Goal: Task Accomplishment & Management: Manage account settings

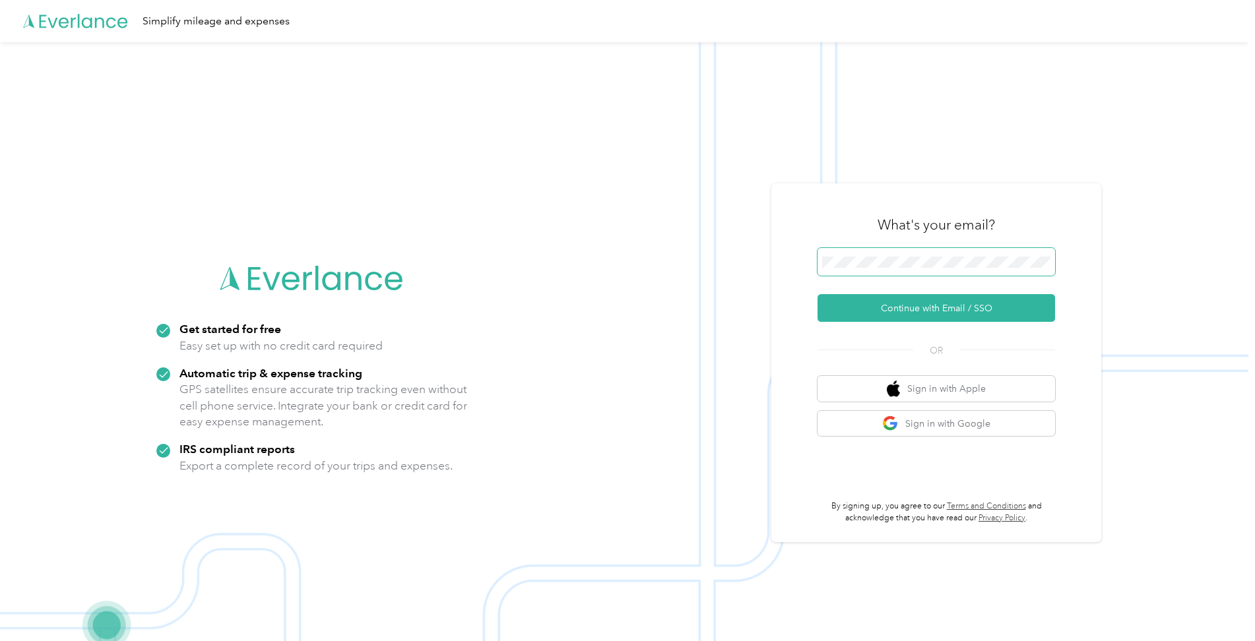
click at [884, 252] on span at bounding box center [937, 262] width 238 height 28
click at [894, 309] on button "Continue with Email / SSO" at bounding box center [937, 308] width 238 height 28
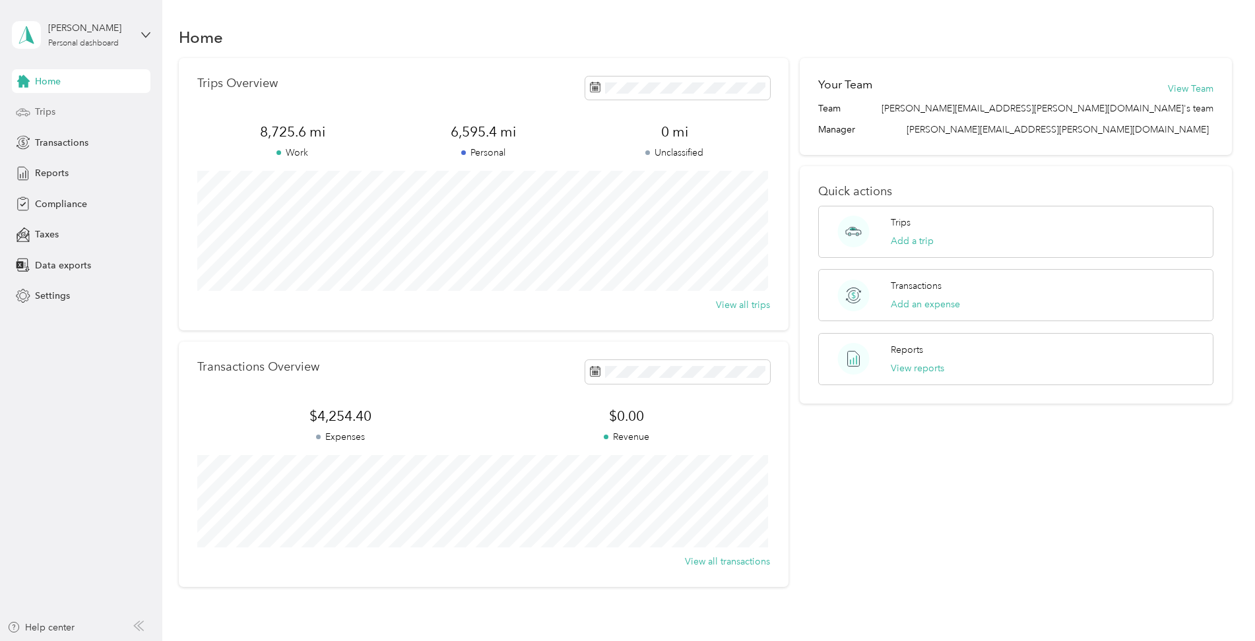
click at [39, 111] on span "Trips" at bounding box center [45, 112] width 20 height 14
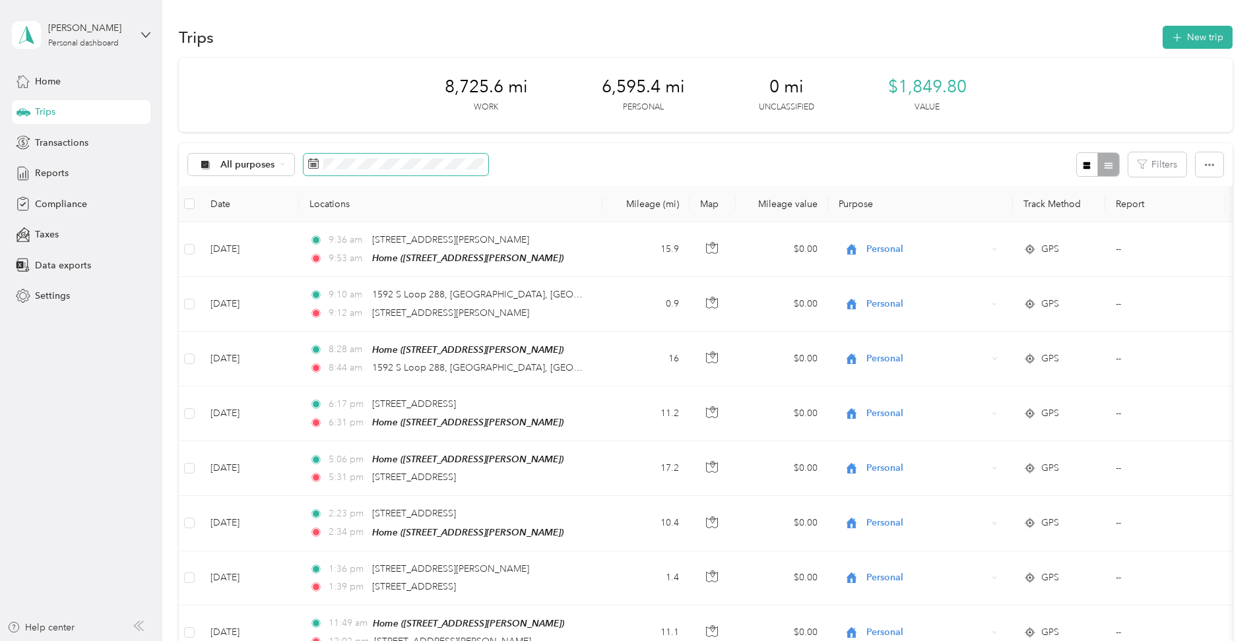
click at [312, 164] on icon at bounding box center [313, 163] width 11 height 11
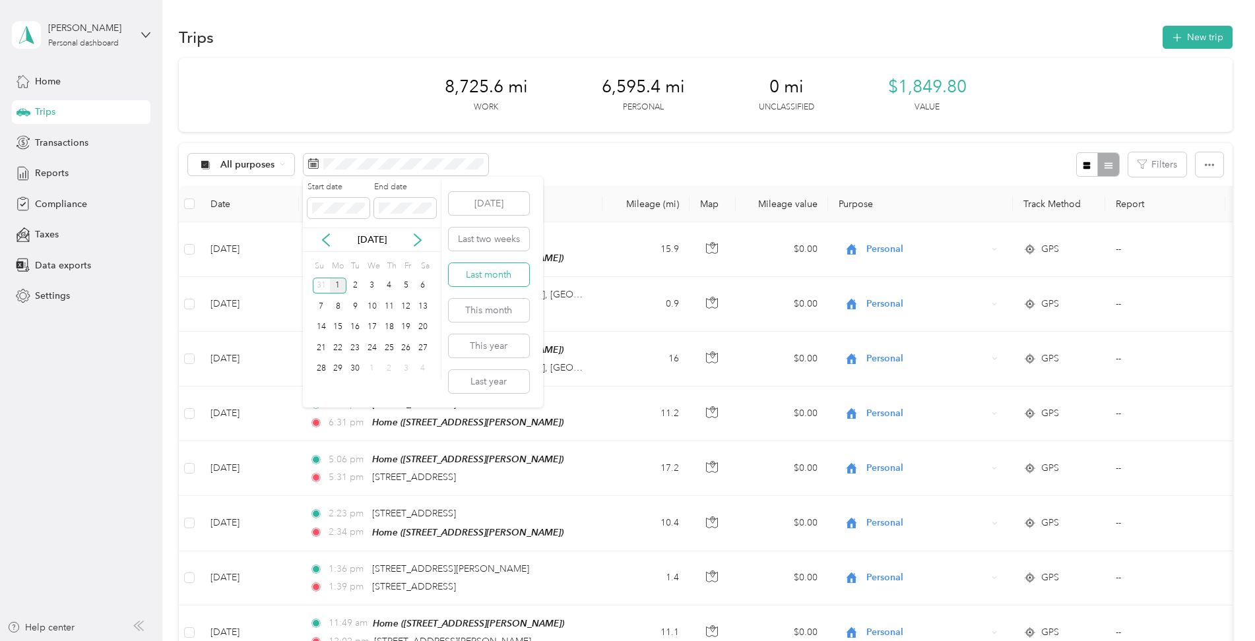
click at [490, 269] on button "Last month" at bounding box center [489, 274] width 81 height 23
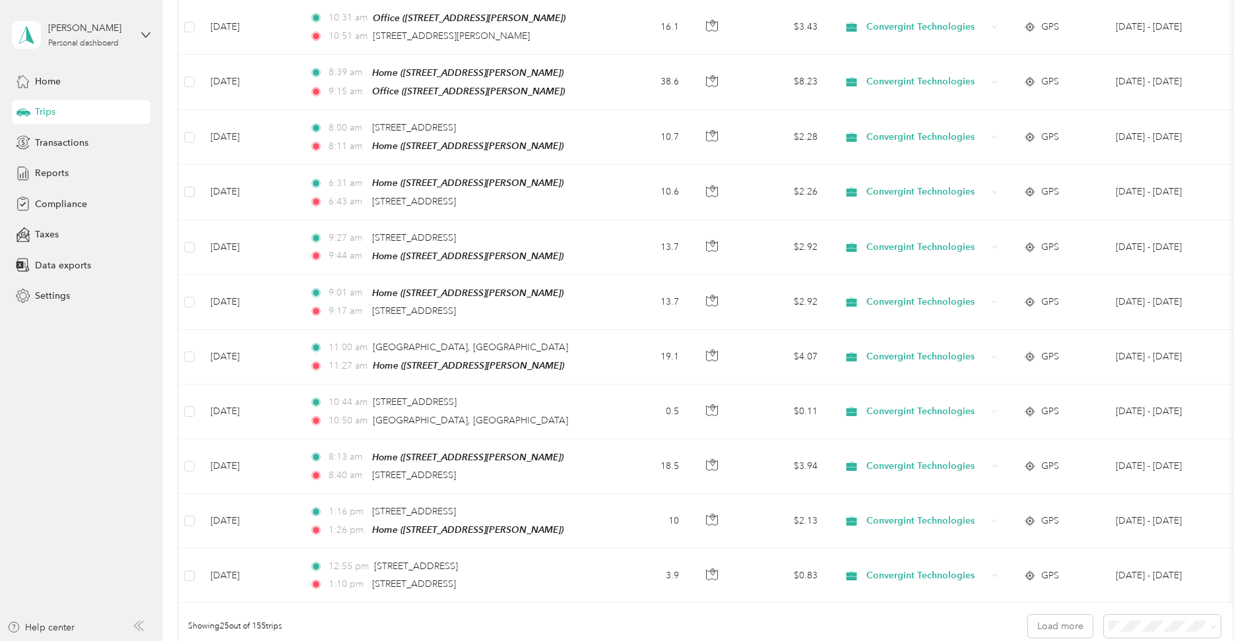
scroll to position [1177, 0]
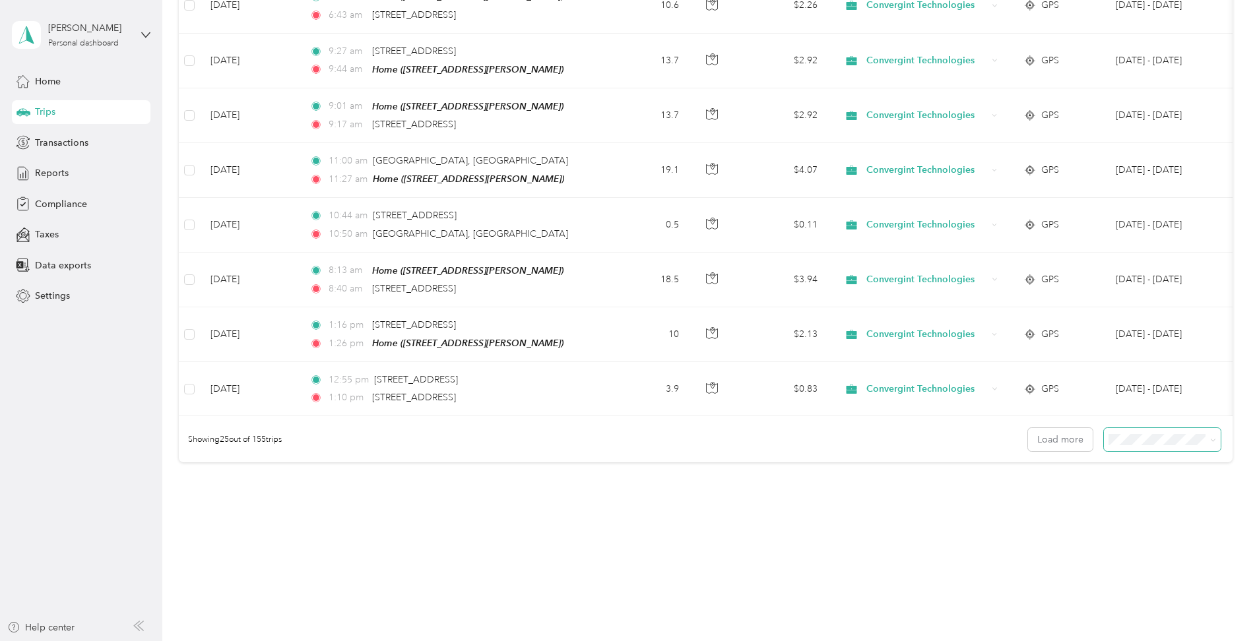
click at [1193, 443] on span at bounding box center [1162, 439] width 117 height 23
click at [1211, 440] on icon at bounding box center [1213, 441] width 4 height 3
click at [1127, 506] on span "100 per load" at bounding box center [1137, 506] width 54 height 11
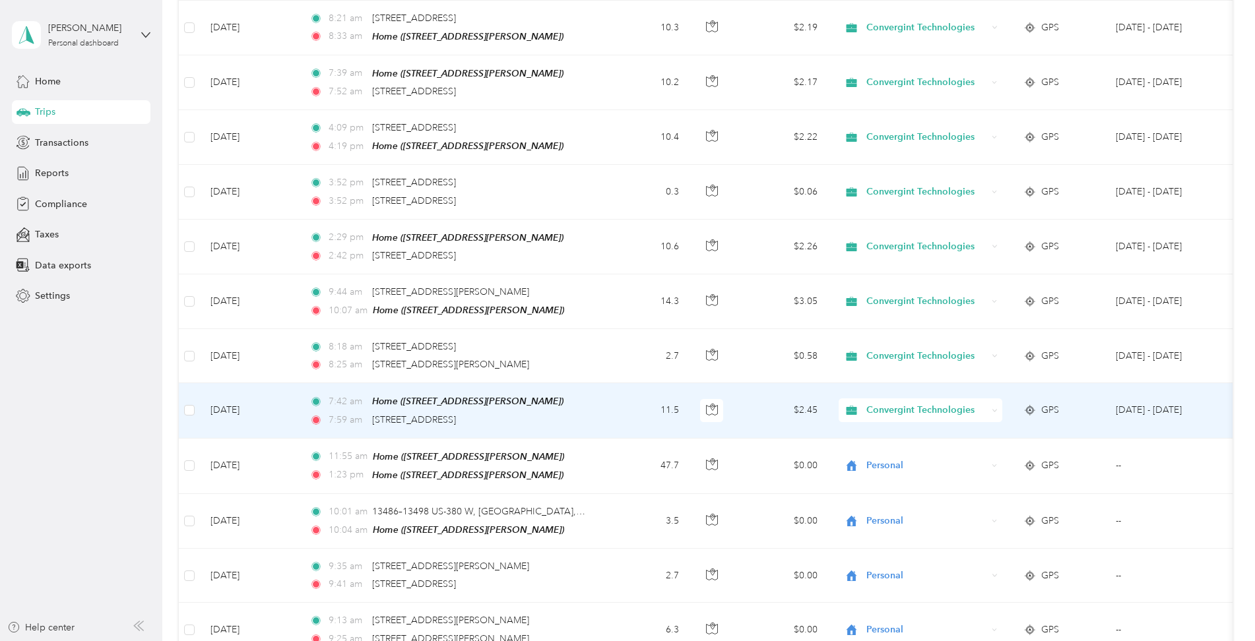
scroll to position [3598, 0]
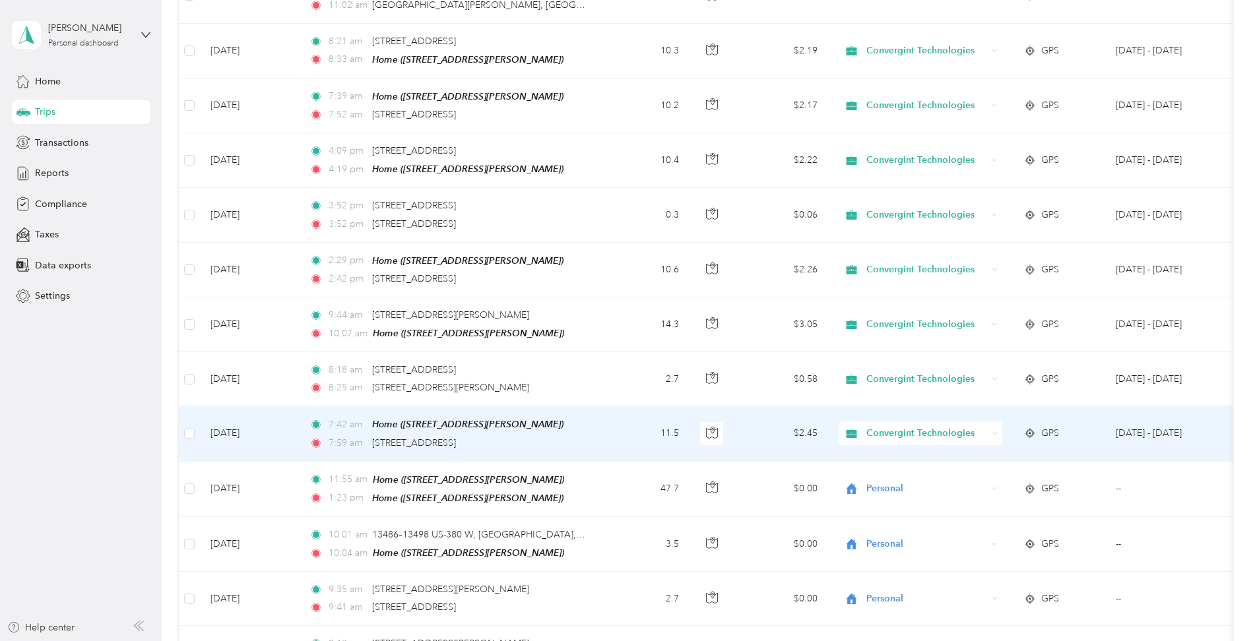
click at [913, 426] on span "Convergint Technologies" at bounding box center [927, 433] width 121 height 15
click at [880, 440] on span "Personal" at bounding box center [933, 444] width 125 height 14
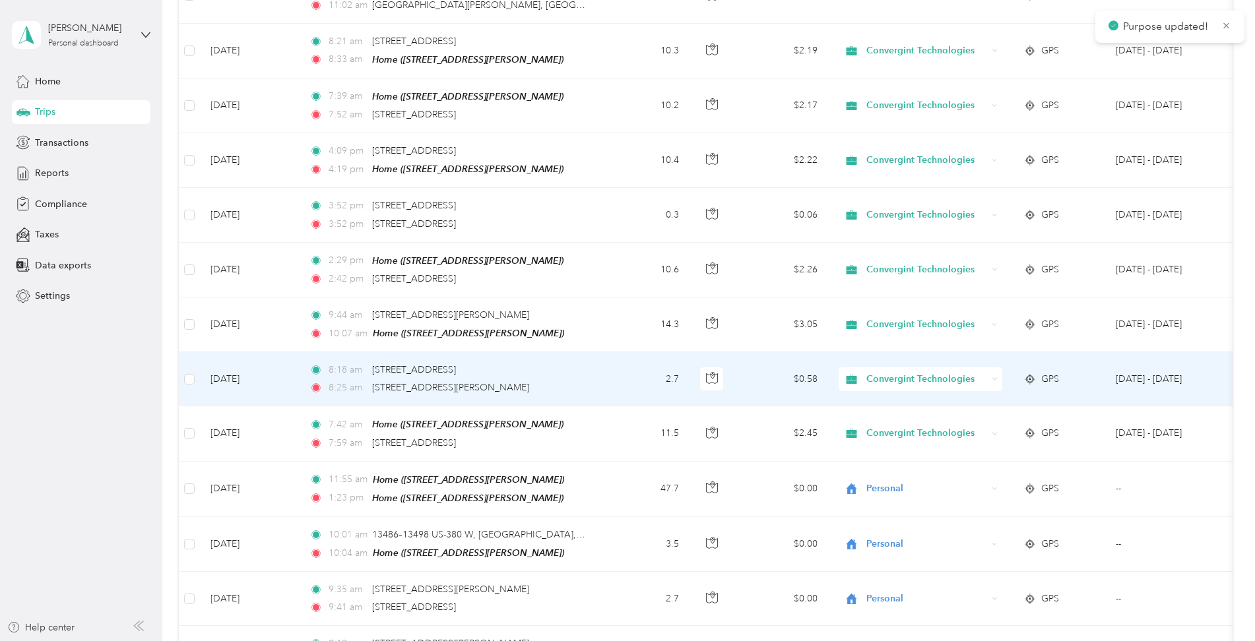
click at [901, 372] on span "Convergint Technologies" at bounding box center [927, 379] width 121 height 15
click at [876, 388] on span "Personal" at bounding box center [933, 390] width 125 height 14
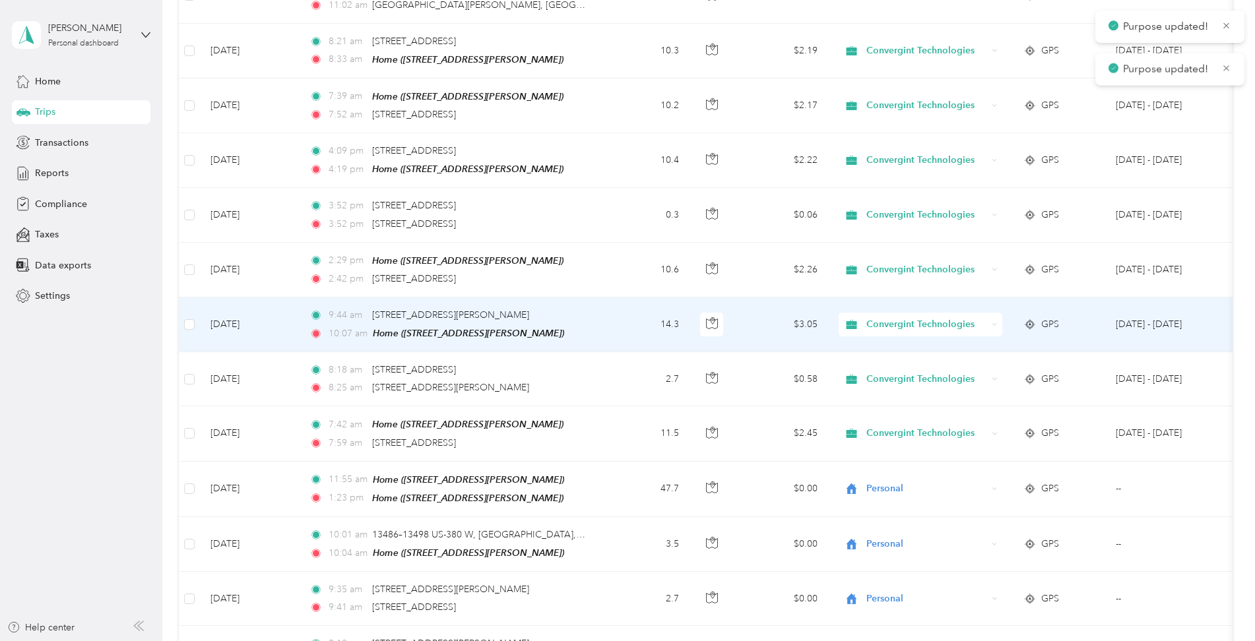
click at [893, 317] on span "Convergint Technologies" at bounding box center [927, 324] width 121 height 15
click at [881, 331] on span "Personal" at bounding box center [933, 336] width 125 height 14
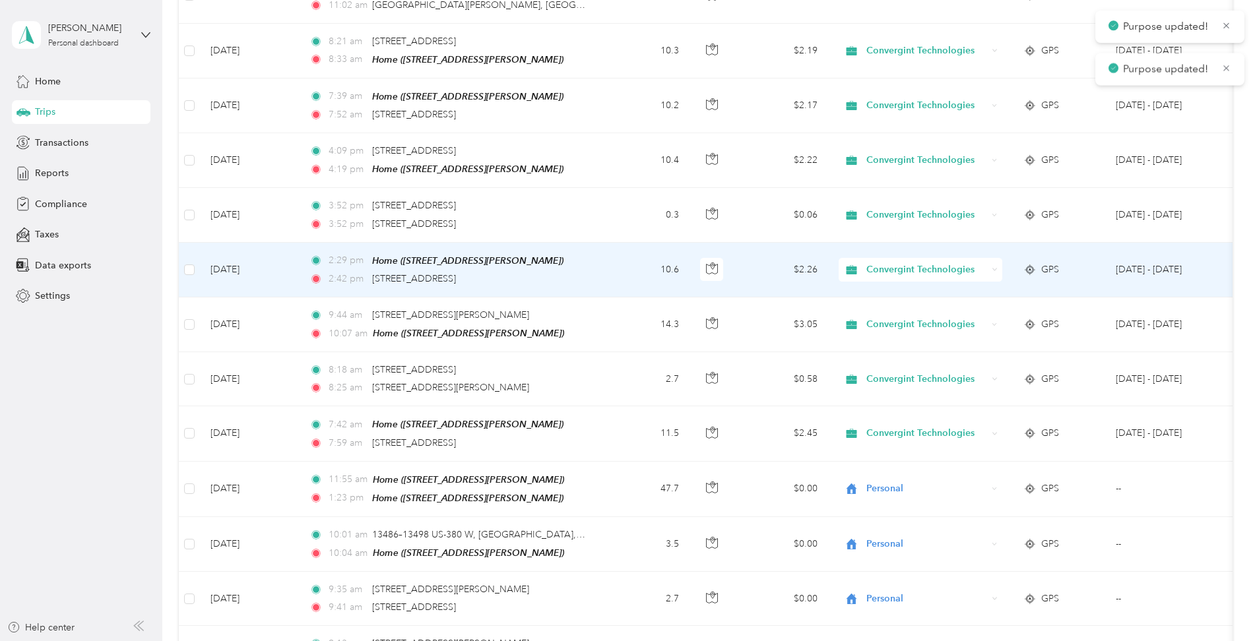
click at [889, 263] on span "Convergint Technologies" at bounding box center [927, 270] width 121 height 15
click at [875, 283] on li "Personal" at bounding box center [922, 280] width 166 height 23
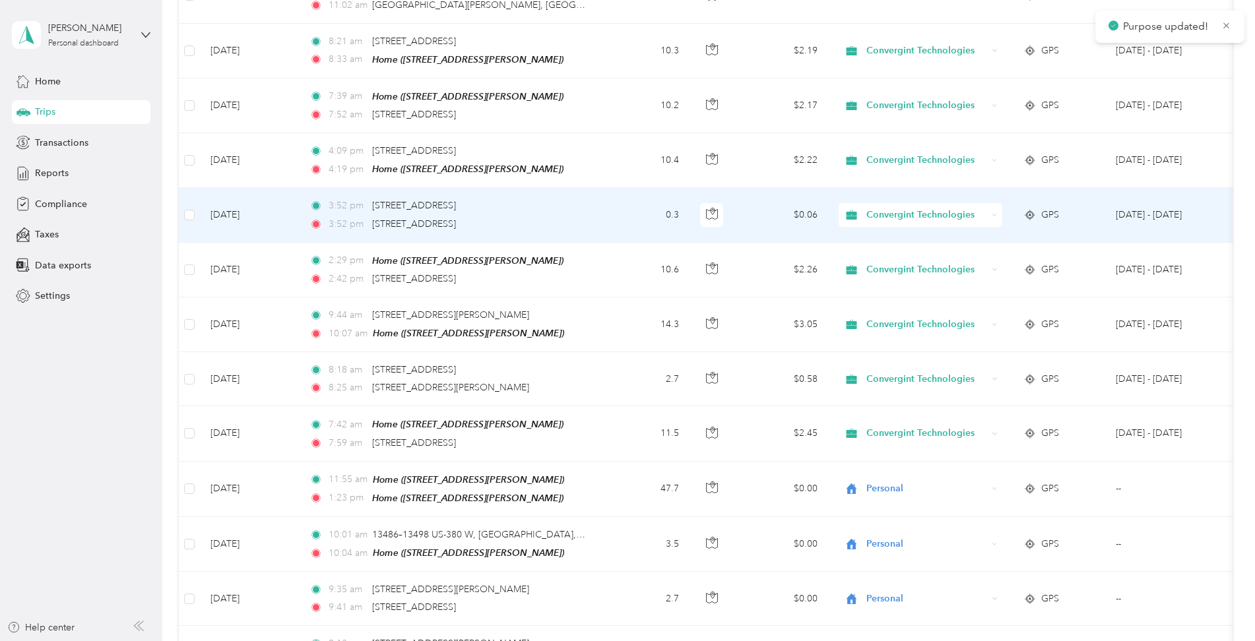
click at [886, 208] on span "Convergint Technologies" at bounding box center [927, 215] width 121 height 15
click at [876, 226] on span "Personal" at bounding box center [933, 227] width 125 height 14
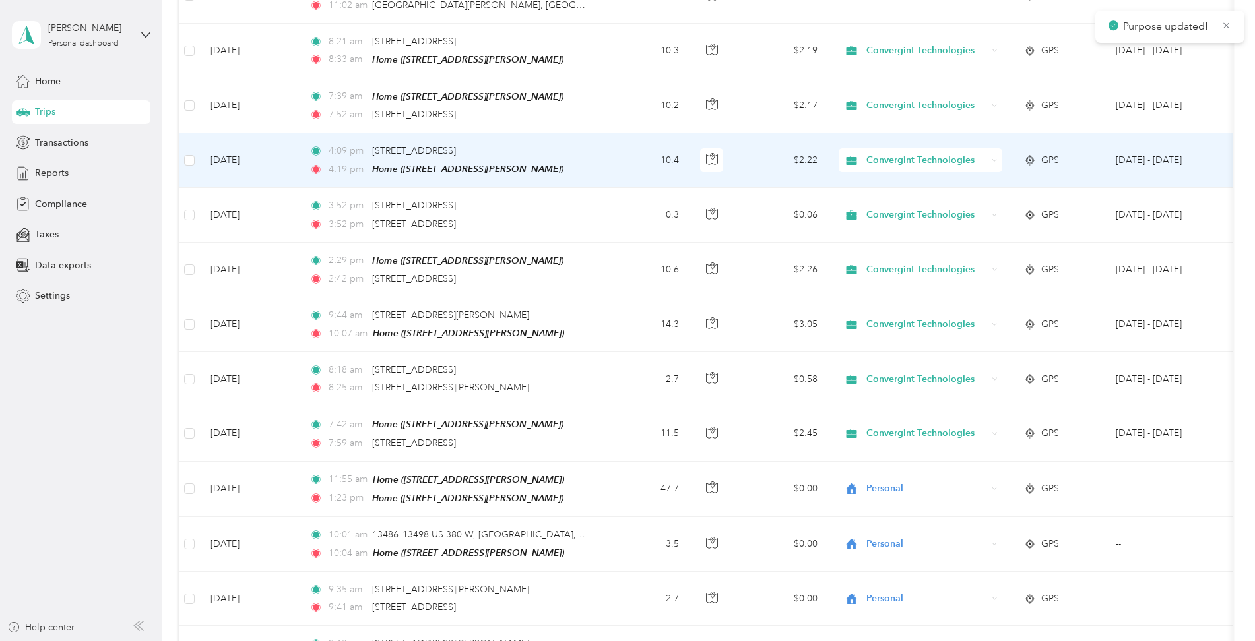
click at [893, 153] on span "Convergint Technologies" at bounding box center [927, 160] width 121 height 15
click at [892, 176] on li "Personal" at bounding box center [922, 173] width 166 height 23
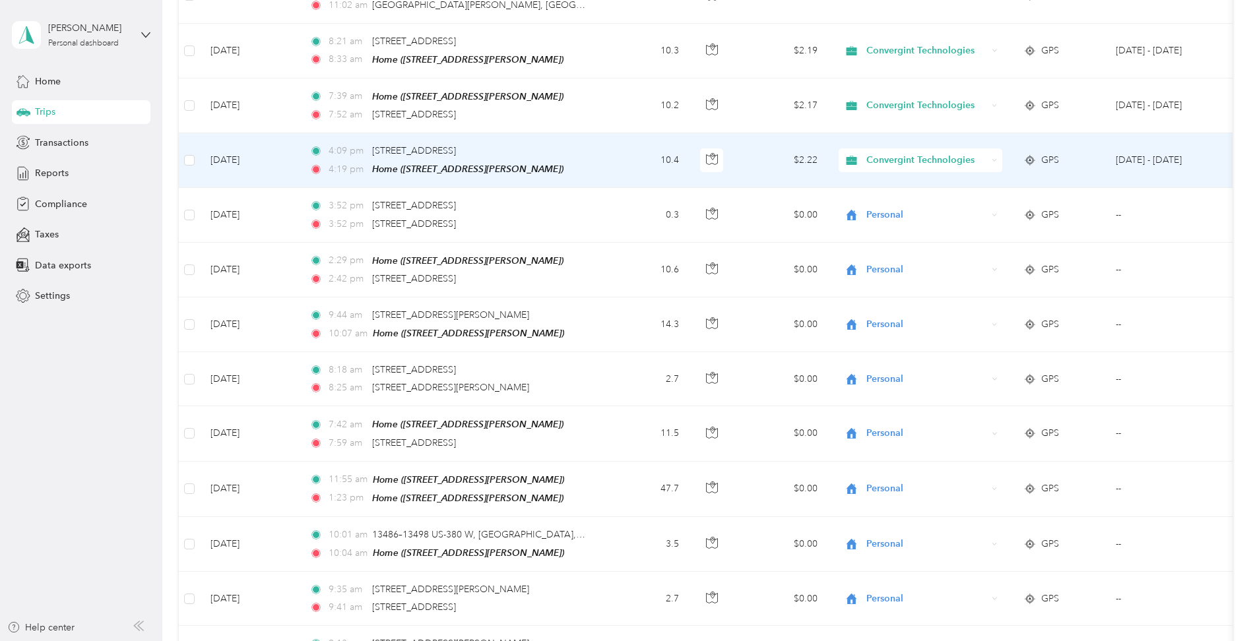
click at [900, 153] on span "Convergint Technologies" at bounding box center [927, 160] width 121 height 15
click at [874, 174] on span "Personal" at bounding box center [933, 171] width 125 height 14
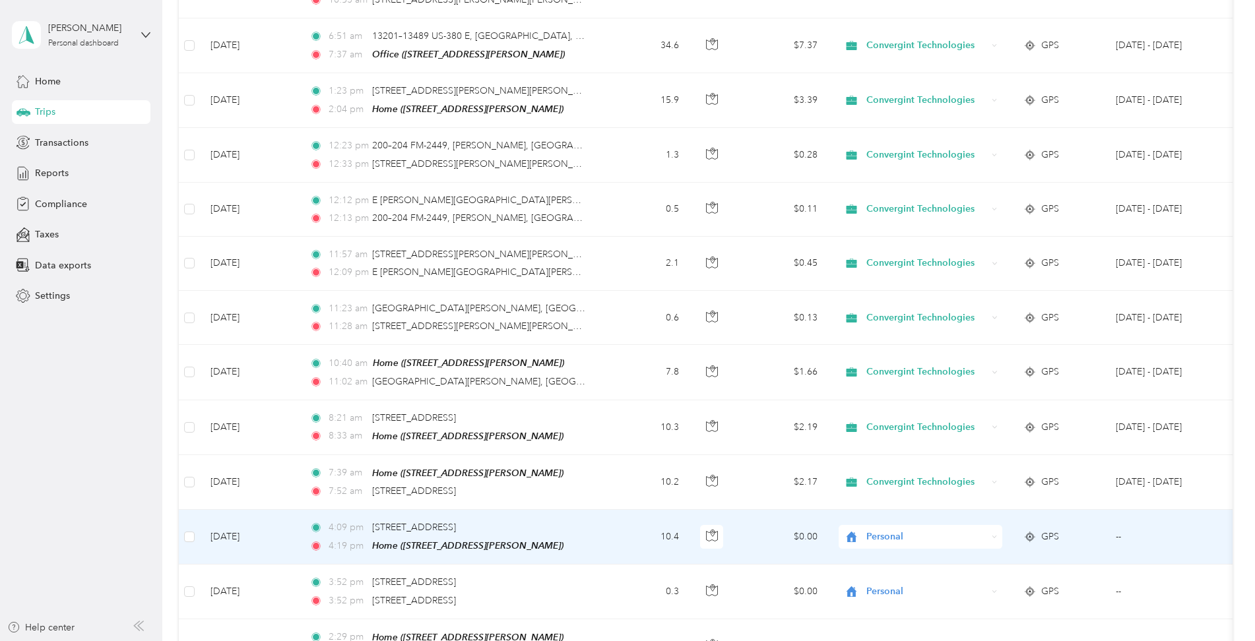
scroll to position [3202, 0]
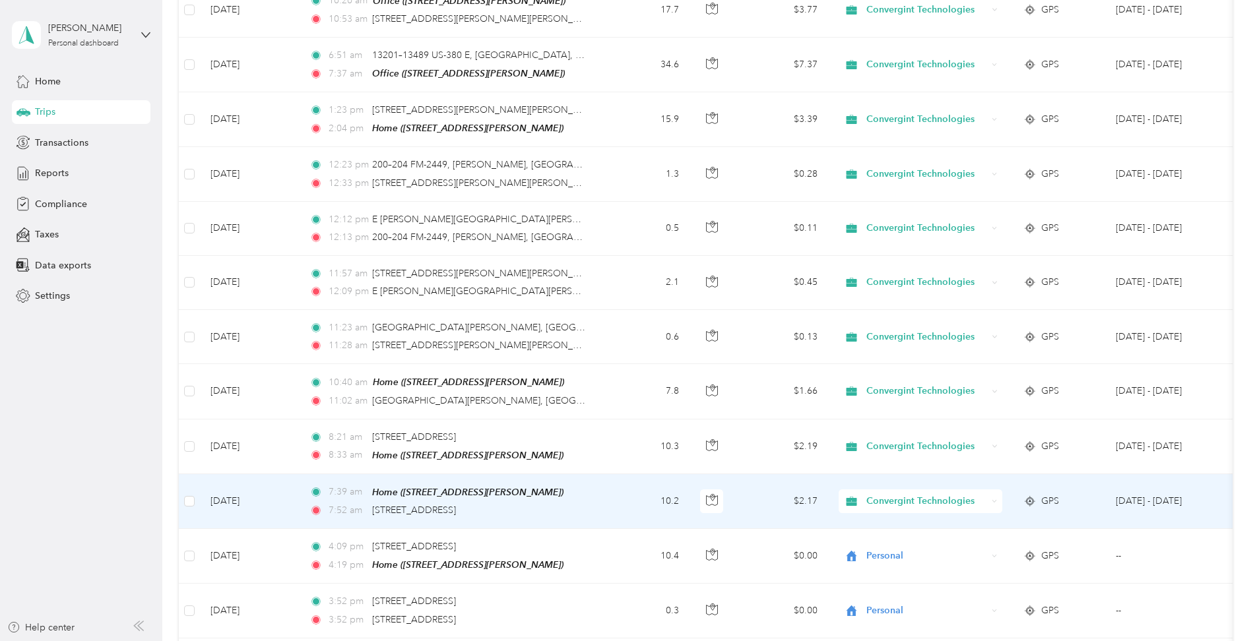
click at [900, 494] on span "Convergint Technologies" at bounding box center [927, 501] width 121 height 15
click at [882, 517] on li "Personal" at bounding box center [922, 514] width 166 height 23
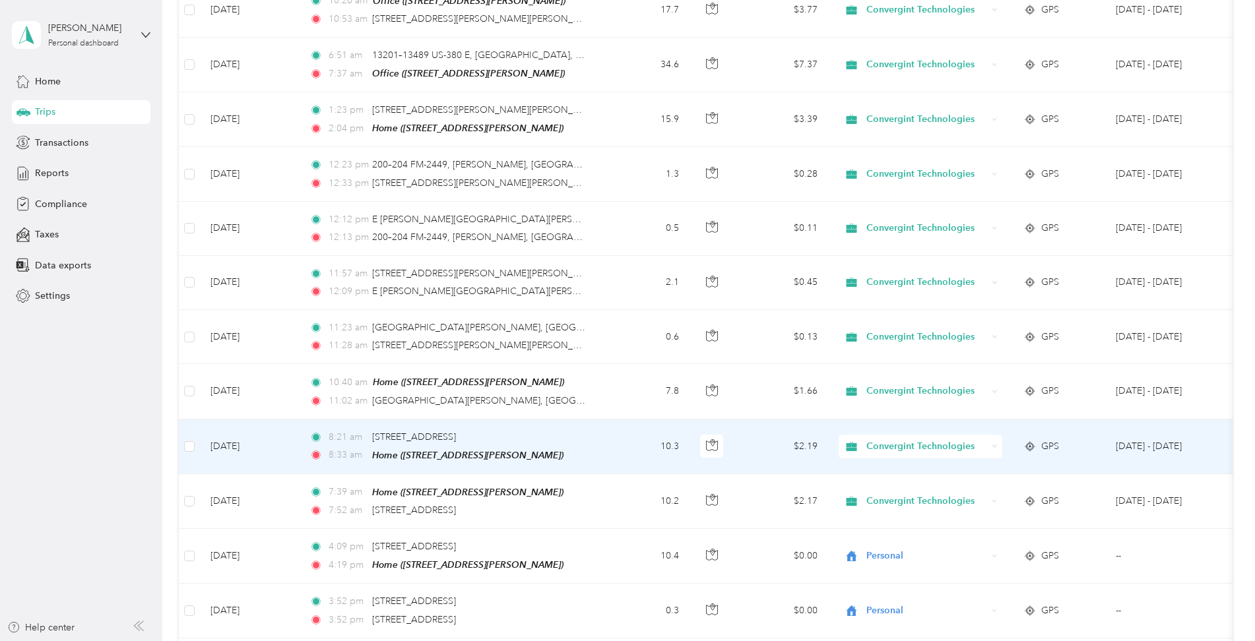
click at [897, 440] on span "Convergint Technologies" at bounding box center [927, 447] width 121 height 15
click at [883, 459] on span "Personal" at bounding box center [933, 460] width 125 height 14
click at [894, 440] on span "Convergint Technologies" at bounding box center [927, 447] width 121 height 15
click at [872, 456] on span "Personal" at bounding box center [933, 460] width 125 height 14
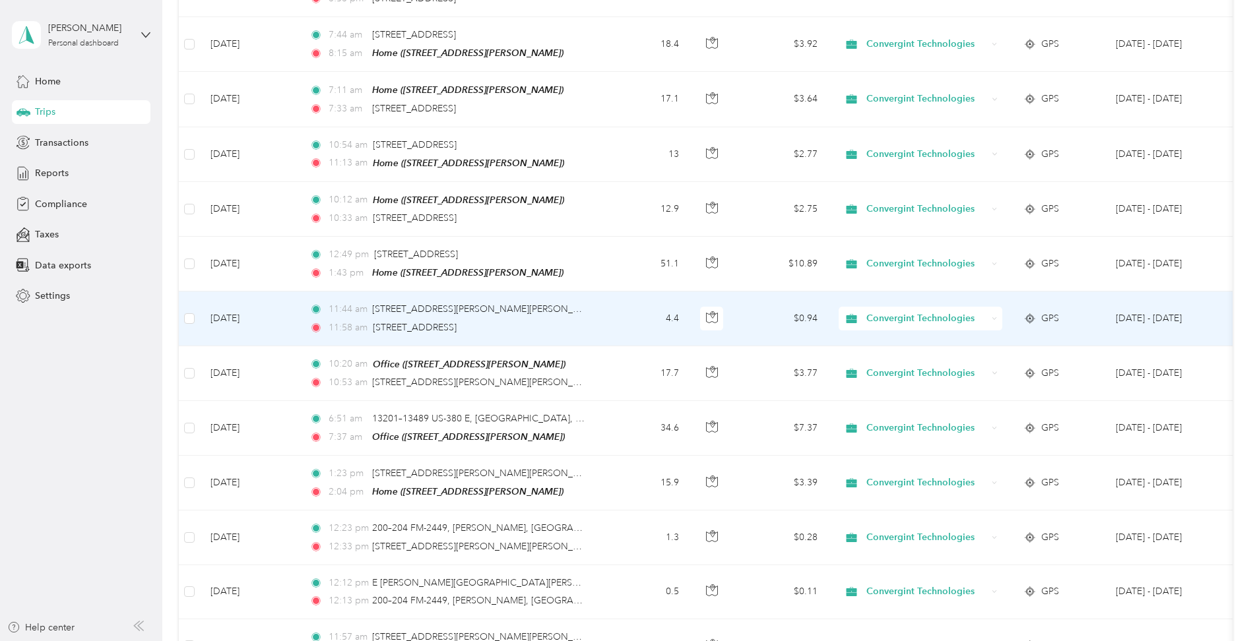
scroll to position [2806, 0]
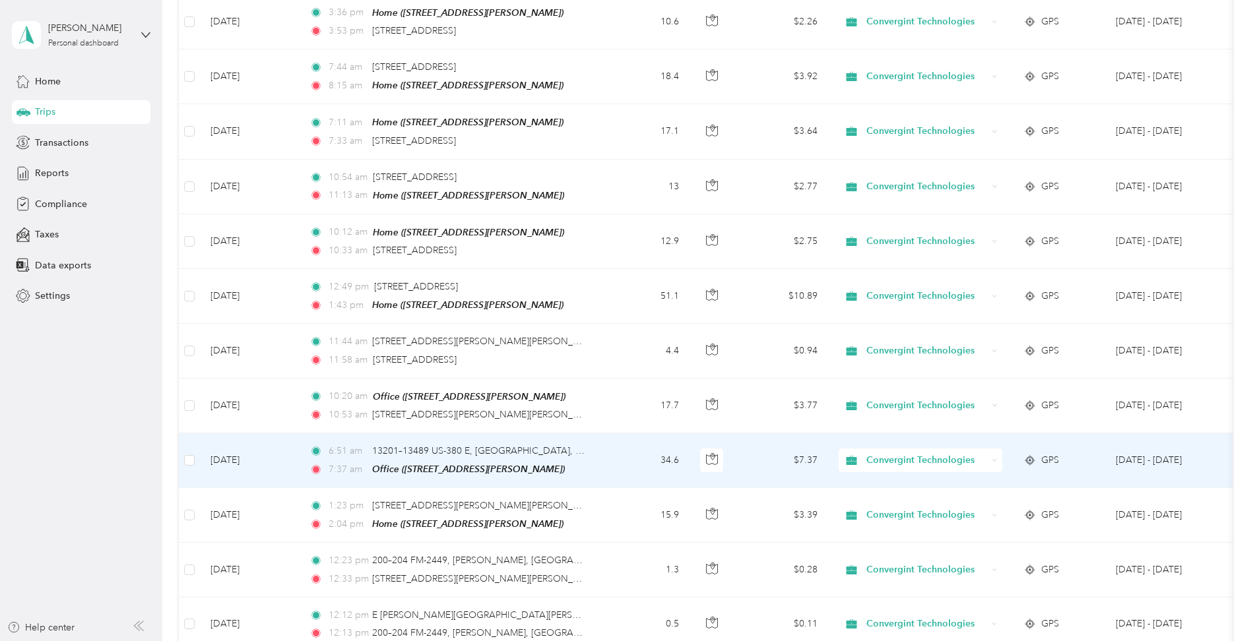
click at [927, 453] on span "Convergint Technologies" at bounding box center [927, 460] width 121 height 15
click at [884, 473] on span "Personal" at bounding box center [933, 476] width 125 height 14
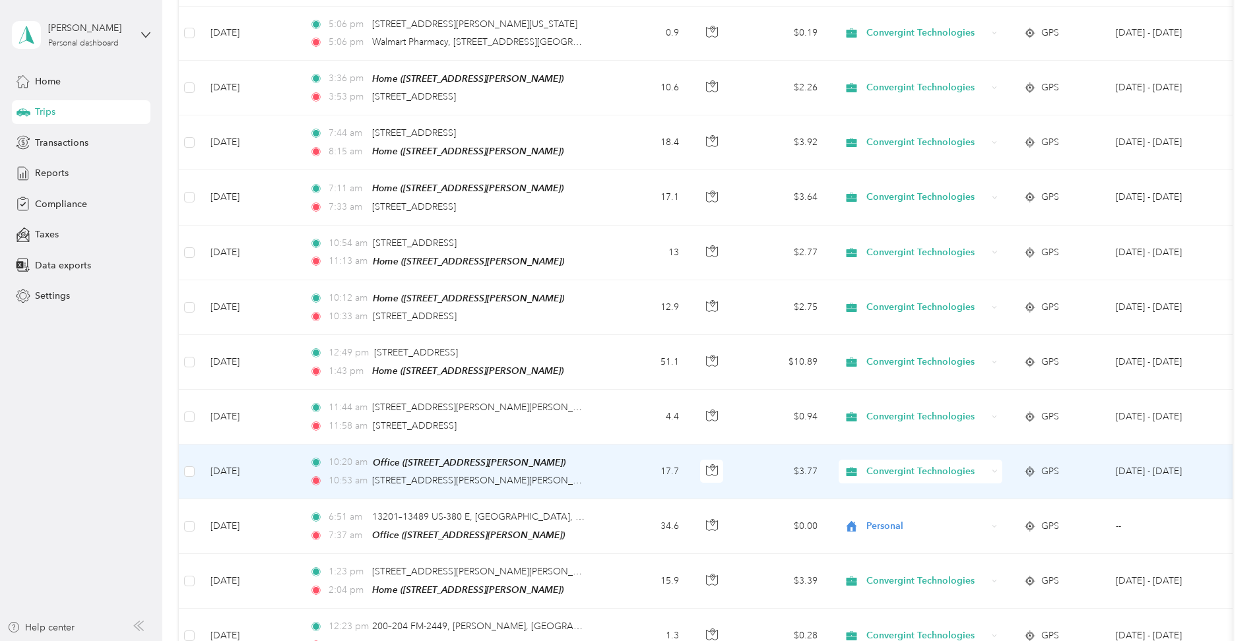
scroll to position [2674, 0]
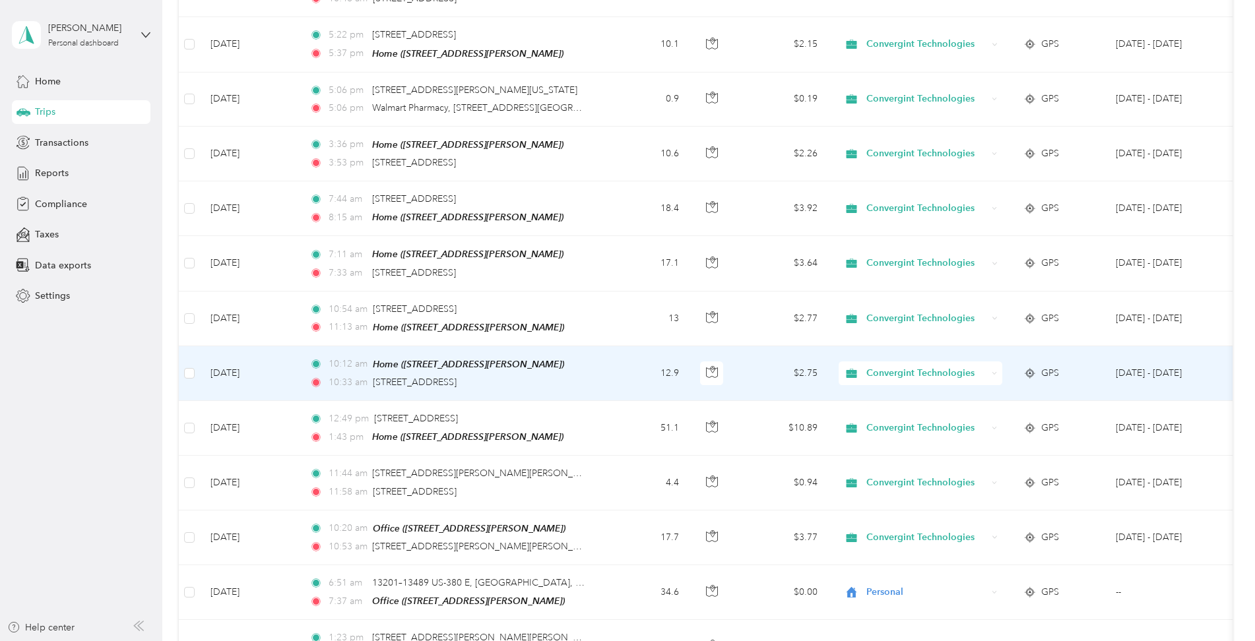
click at [900, 366] on span "Convergint Technologies" at bounding box center [927, 373] width 121 height 15
click at [878, 395] on li "Personal" at bounding box center [922, 385] width 166 height 23
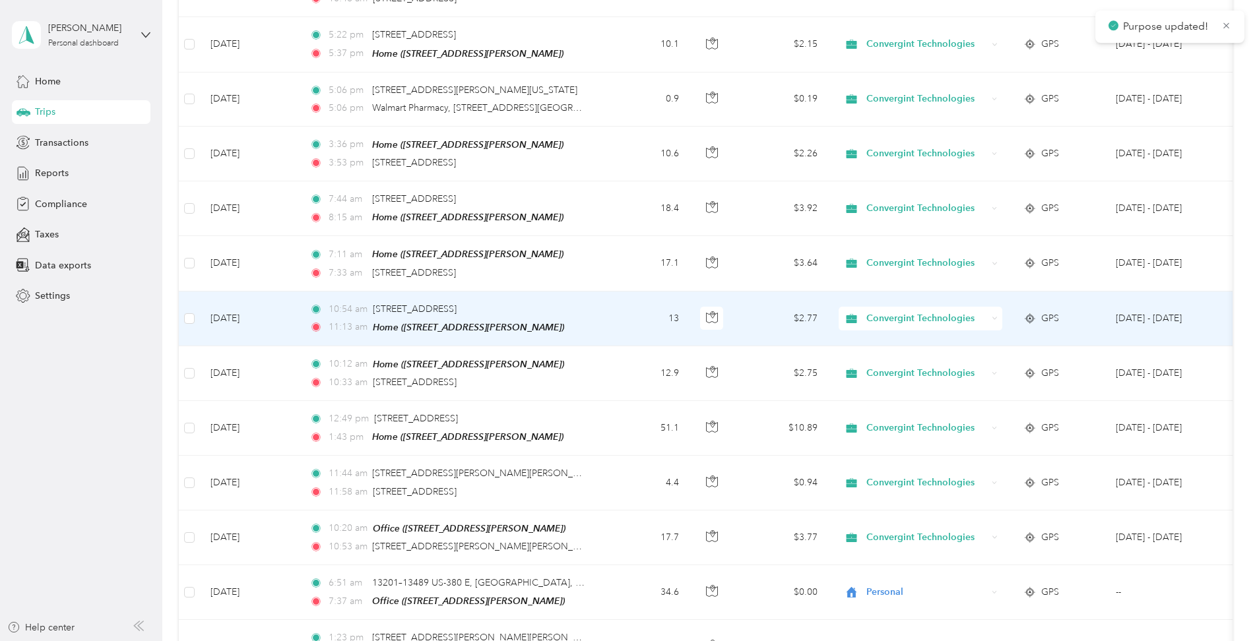
click at [878, 311] on span "Convergint Technologies" at bounding box center [927, 318] width 121 height 15
click at [876, 335] on span "Personal" at bounding box center [933, 337] width 125 height 14
click at [881, 311] on span "Convergint Technologies" at bounding box center [927, 318] width 121 height 15
click at [878, 335] on span "Personal" at bounding box center [933, 337] width 125 height 14
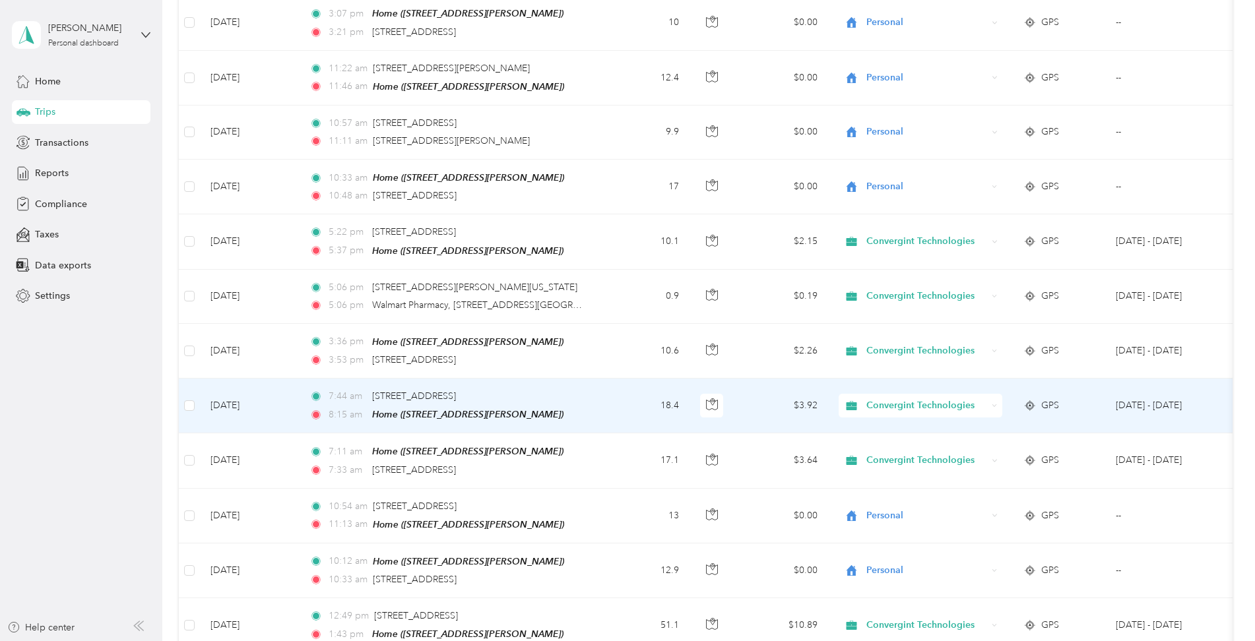
scroll to position [2476, 0]
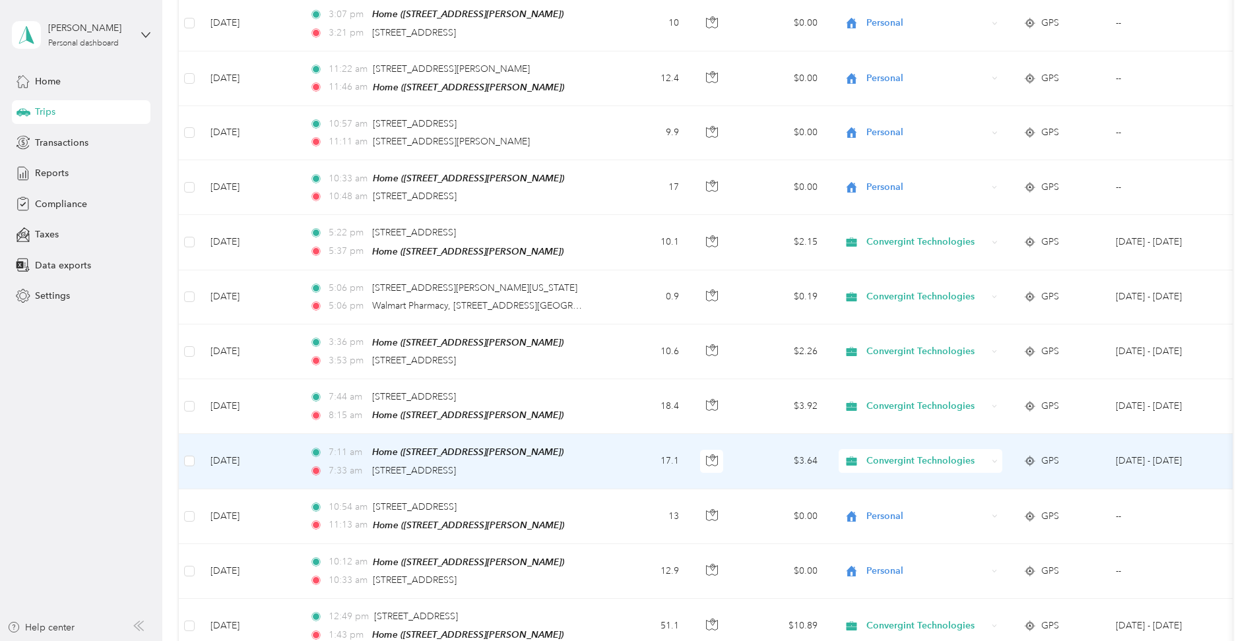
click at [901, 454] on span "Convergint Technologies" at bounding box center [927, 461] width 121 height 15
click at [877, 478] on span "Personal" at bounding box center [933, 480] width 125 height 14
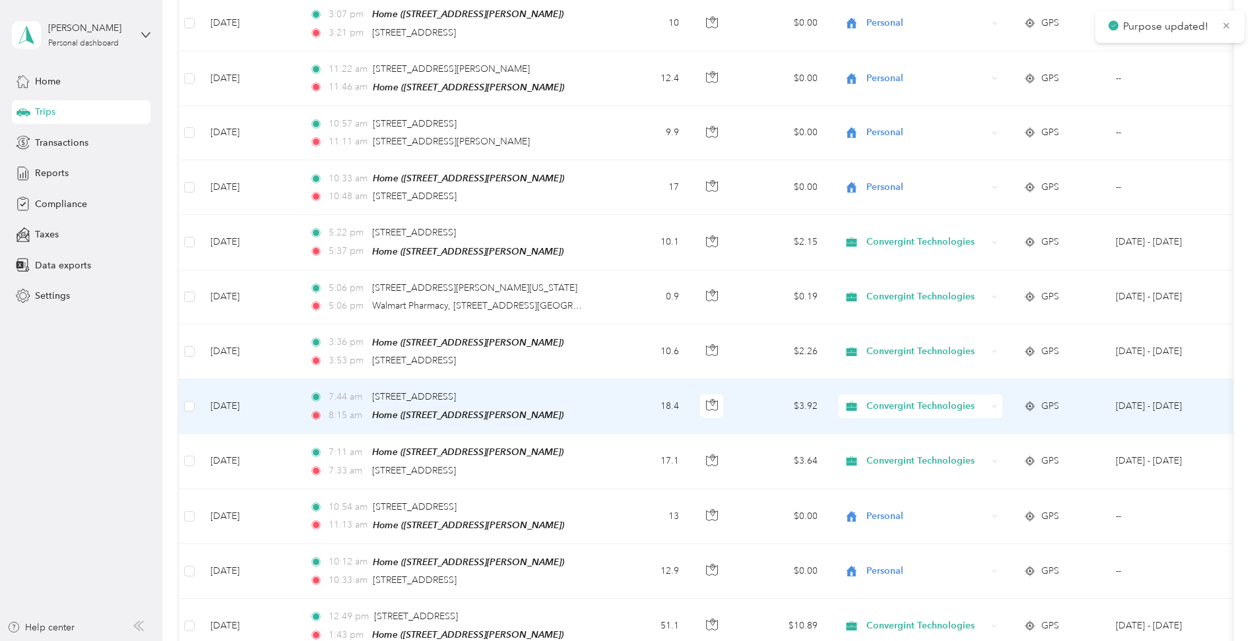
click at [893, 399] on span "Convergint Technologies" at bounding box center [927, 406] width 121 height 15
click at [890, 427] on span "Personal" at bounding box center [933, 427] width 125 height 14
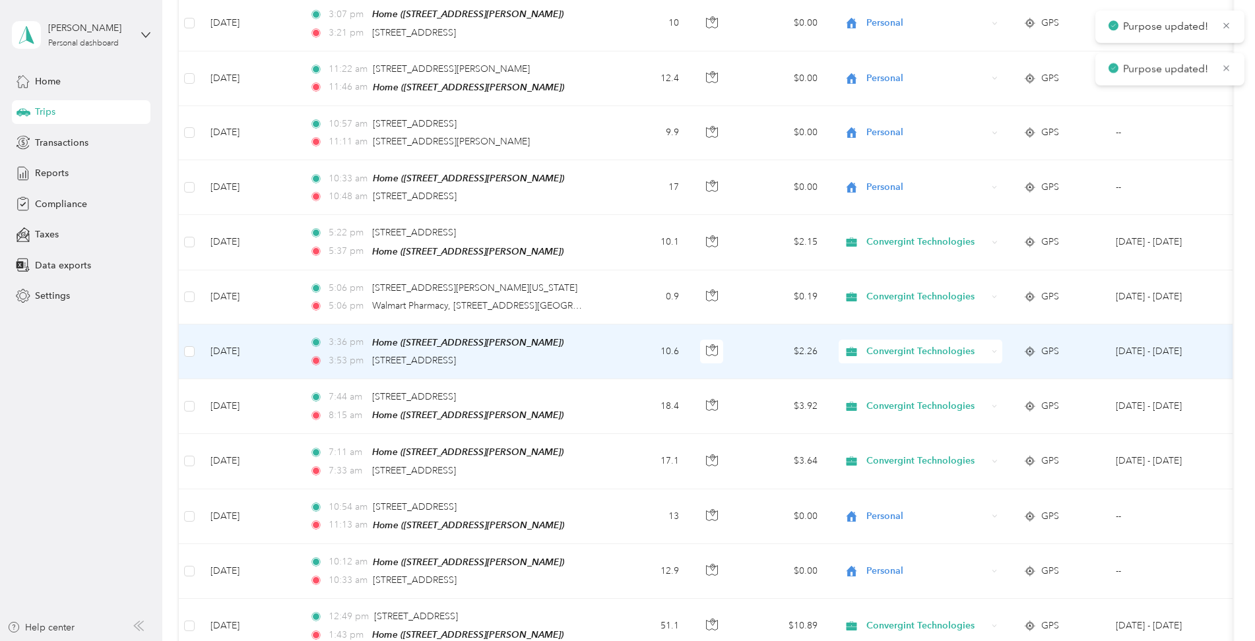
click at [892, 344] on span "Convergint Technologies" at bounding box center [927, 351] width 121 height 15
click at [879, 368] on span "Personal" at bounding box center [933, 372] width 125 height 14
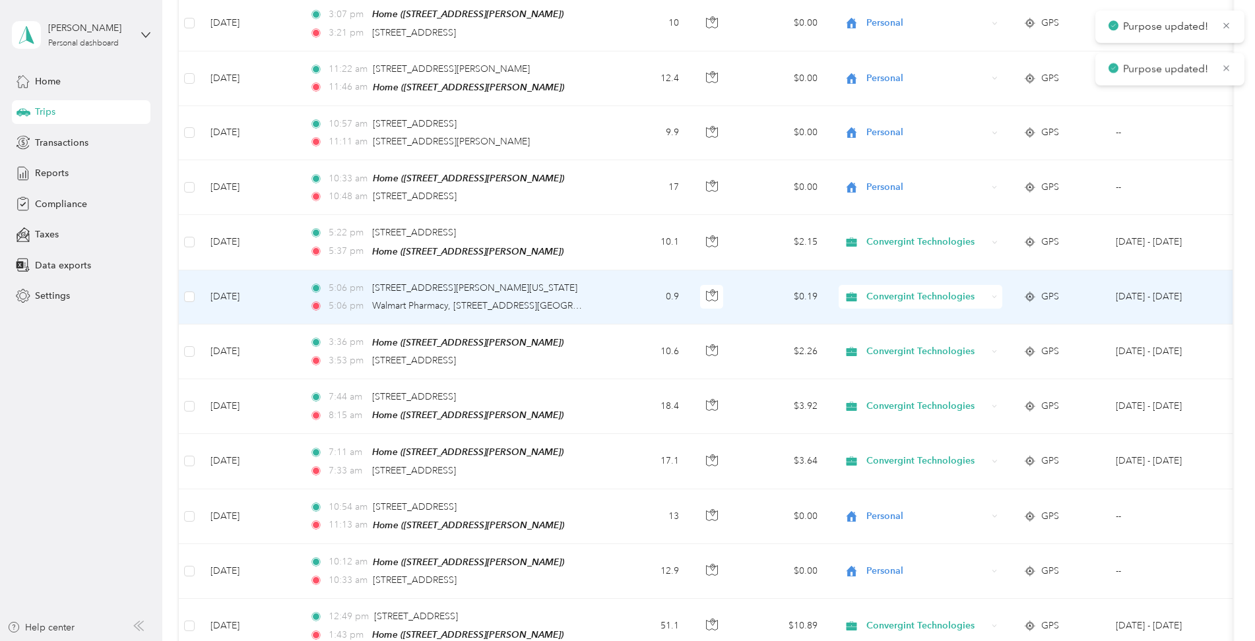
click at [883, 290] on span "Convergint Technologies" at bounding box center [927, 297] width 121 height 15
drag, startPoint x: 870, startPoint y: 321, endPoint x: 879, endPoint y: 284, distance: 37.5
click at [870, 320] on li "Personal" at bounding box center [922, 313] width 166 height 23
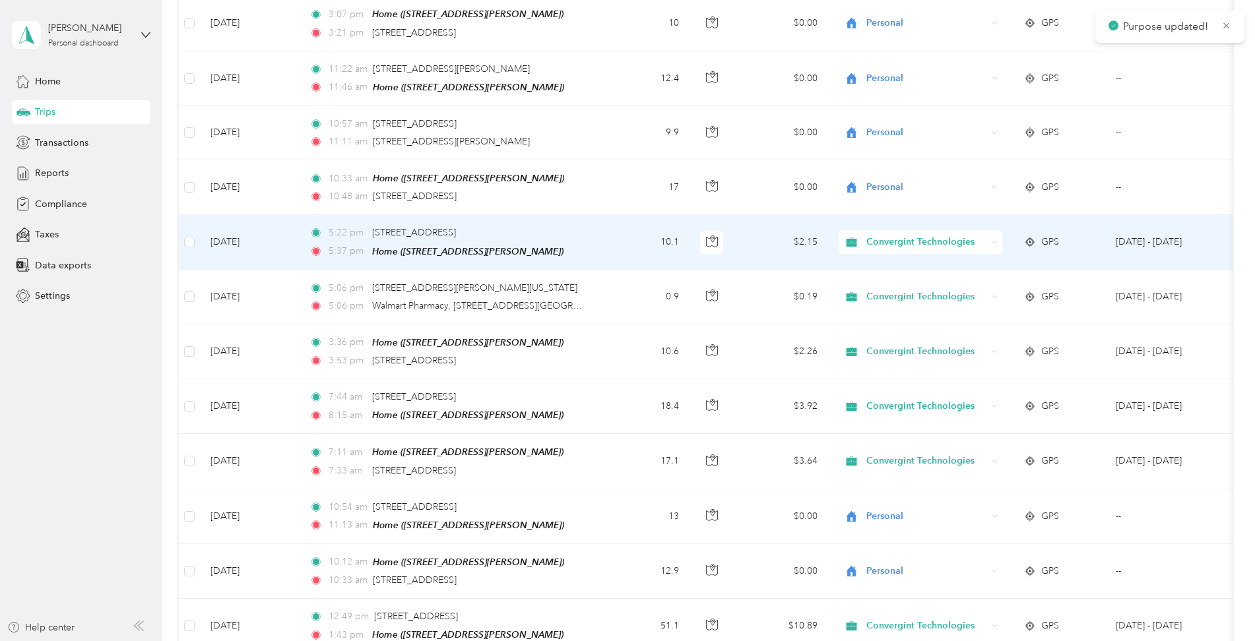
click at [886, 235] on span "Convergint Technologies" at bounding box center [927, 242] width 121 height 15
click at [890, 257] on span "Personal" at bounding box center [933, 264] width 125 height 14
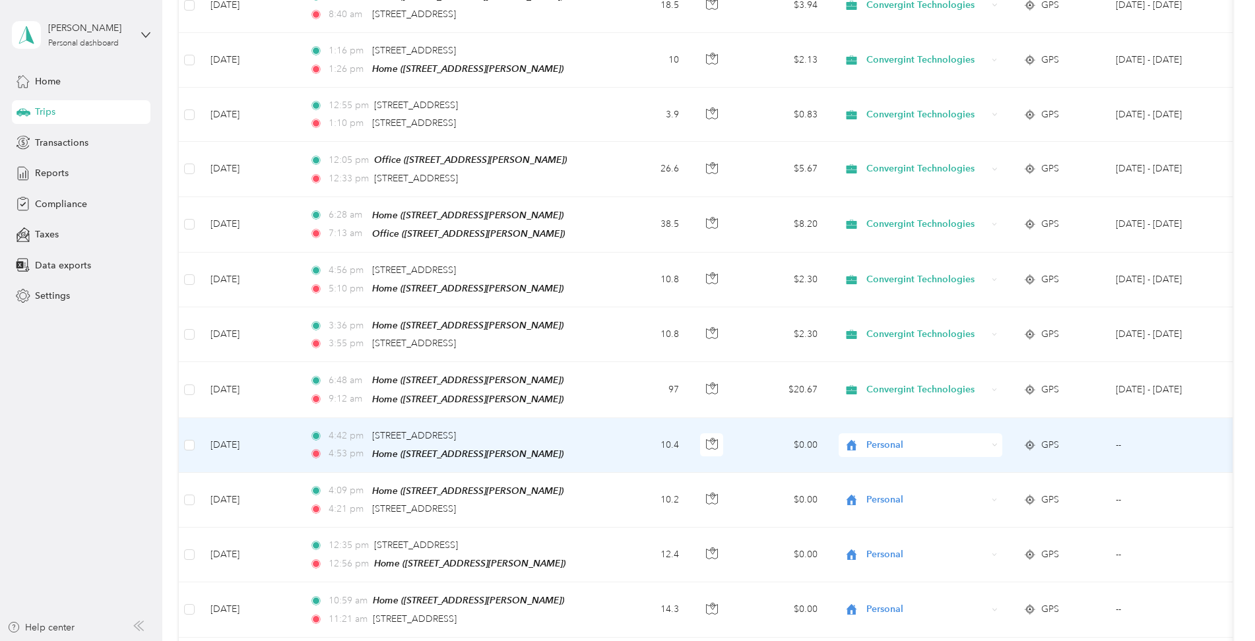
scroll to position [1420, 0]
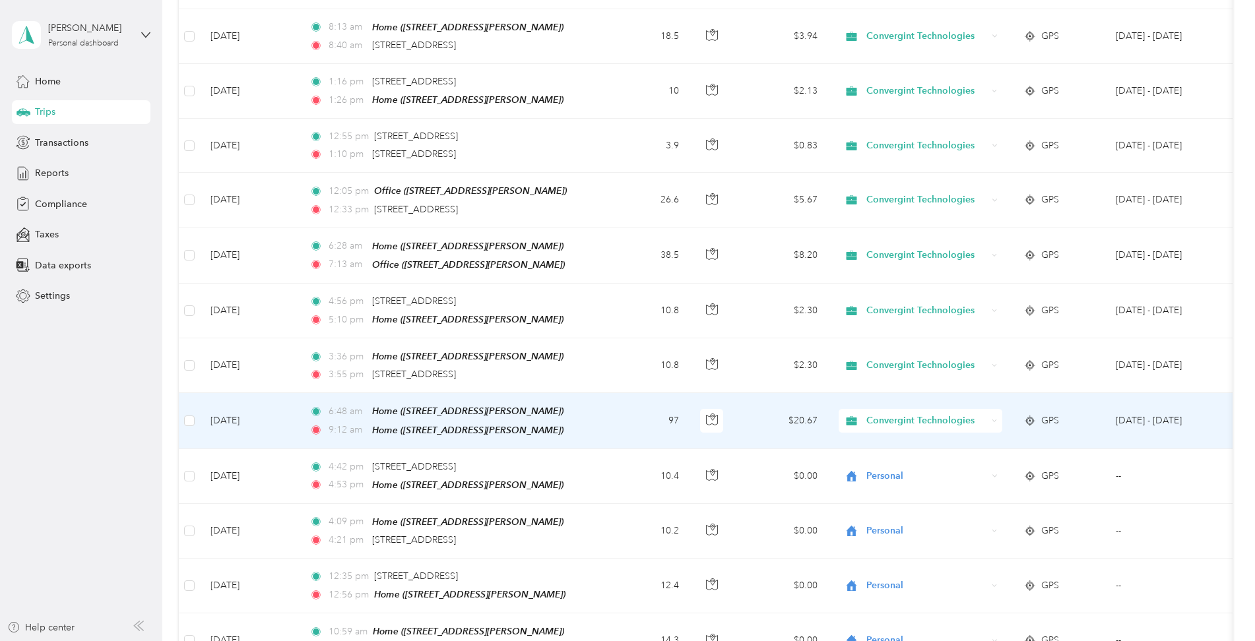
click at [628, 400] on td "97" at bounding box center [646, 420] width 87 height 55
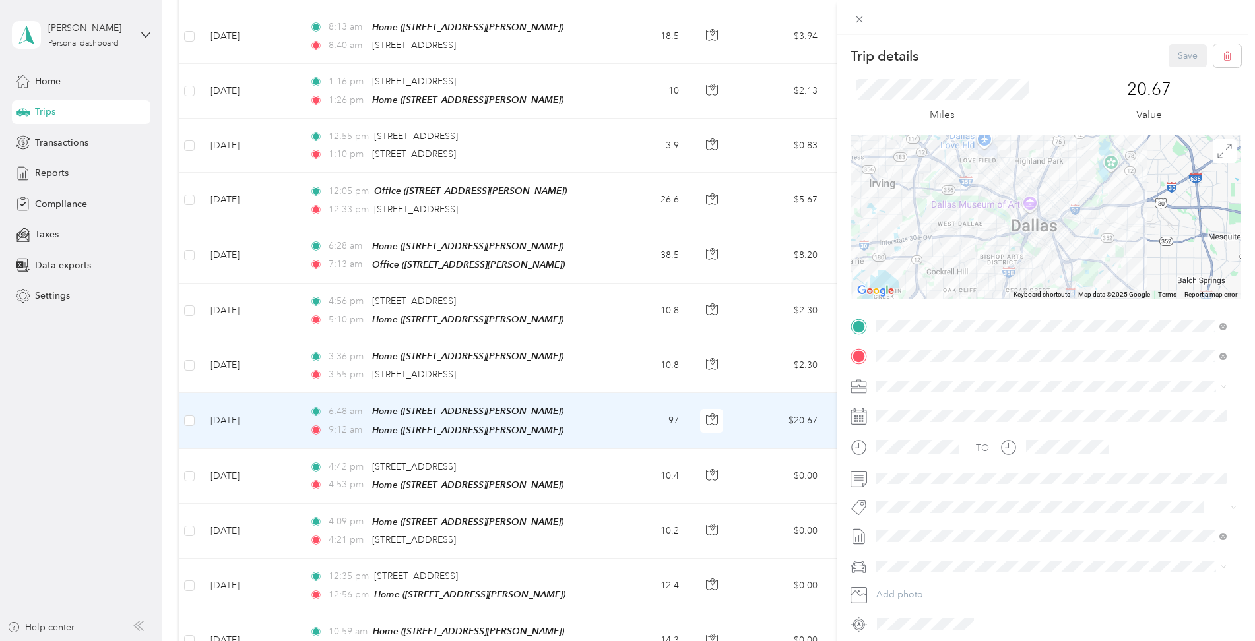
drag, startPoint x: 923, startPoint y: 240, endPoint x: 1131, endPoint y: 245, distance: 208.0
click at [1131, 245] on div at bounding box center [1046, 217] width 391 height 165
click at [613, 397] on div "Trip details Save This trip cannot be edited because it is either under review,…" at bounding box center [627, 320] width 1255 height 641
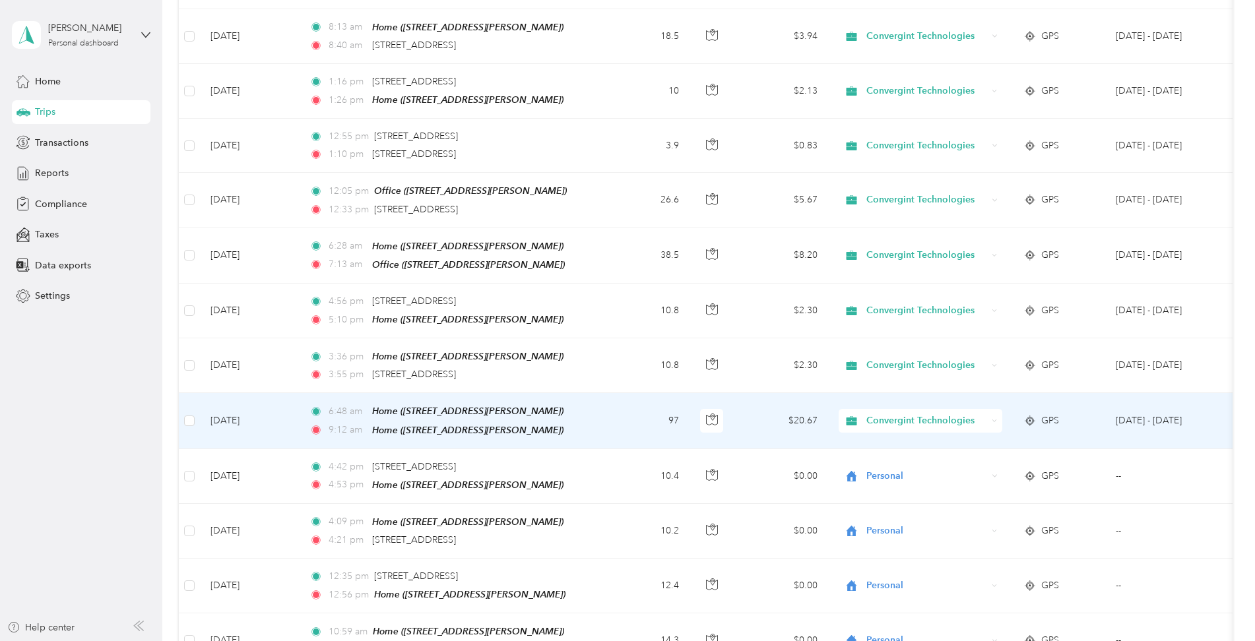
click at [917, 414] on span "Convergint Technologies" at bounding box center [927, 421] width 121 height 15
click at [885, 451] on span "Personal" at bounding box center [933, 451] width 125 height 14
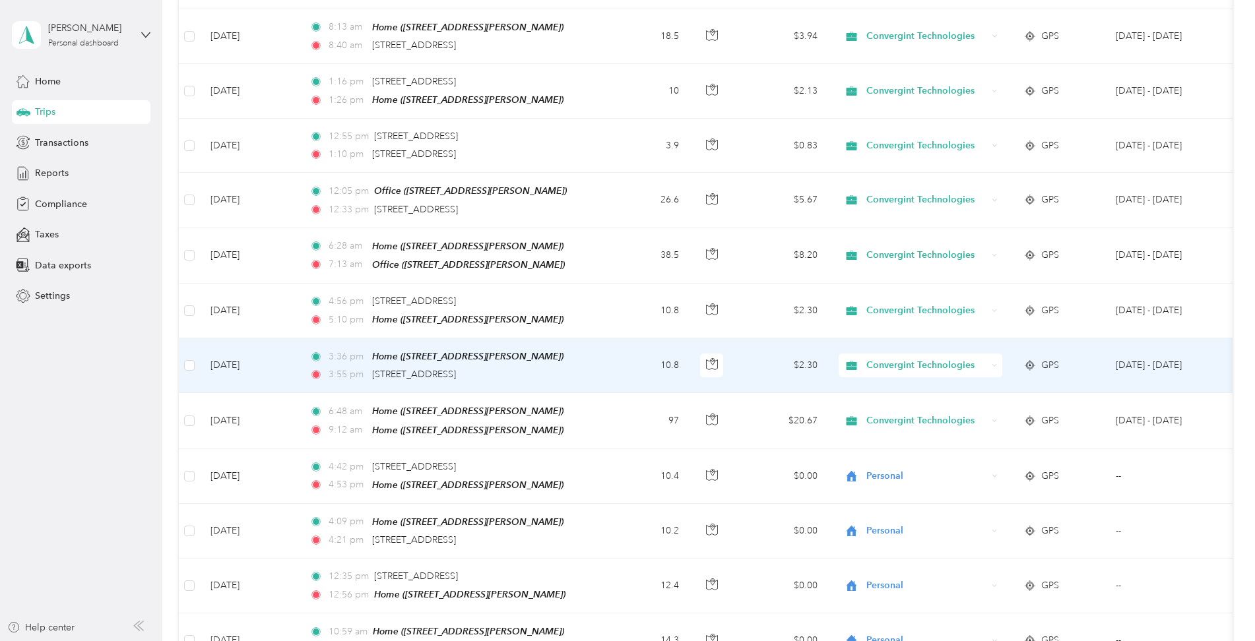
click at [904, 358] on span "Convergint Technologies" at bounding box center [927, 365] width 121 height 15
click at [898, 398] on span "Personal" at bounding box center [933, 392] width 125 height 14
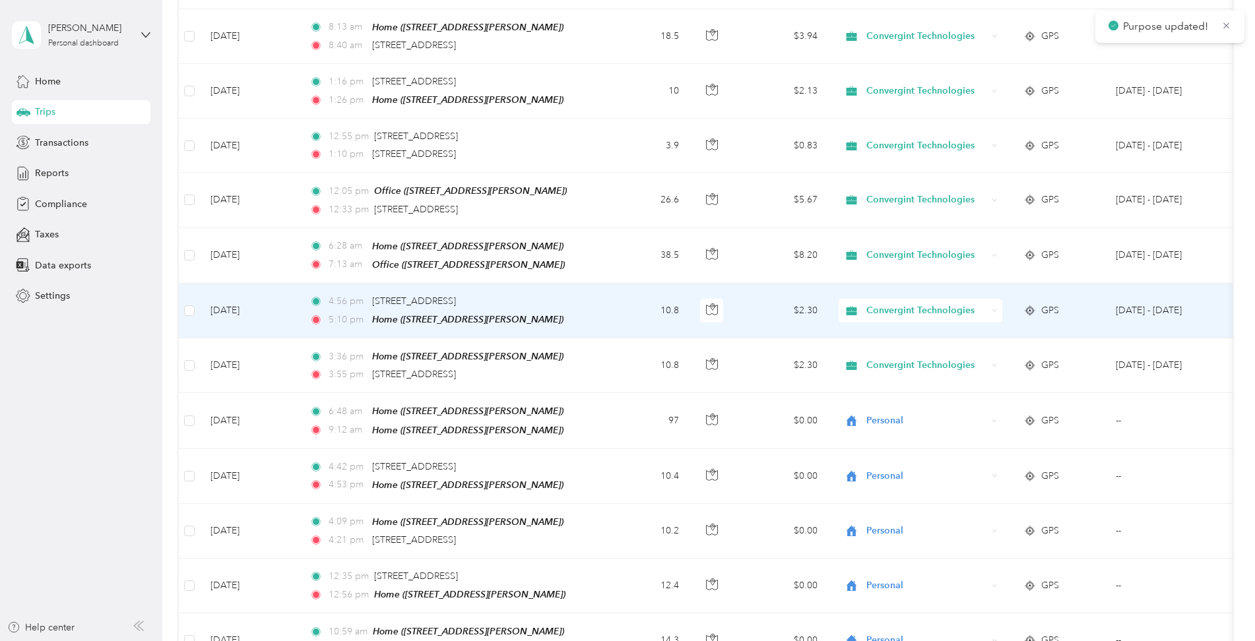
click at [890, 304] on span "Convergint Technologies" at bounding box center [927, 311] width 121 height 15
click at [881, 344] on span "Personal" at bounding box center [933, 339] width 125 height 14
click at [909, 304] on span "Convergint Technologies" at bounding box center [927, 311] width 121 height 15
click at [877, 344] on span "Personal" at bounding box center [933, 339] width 125 height 14
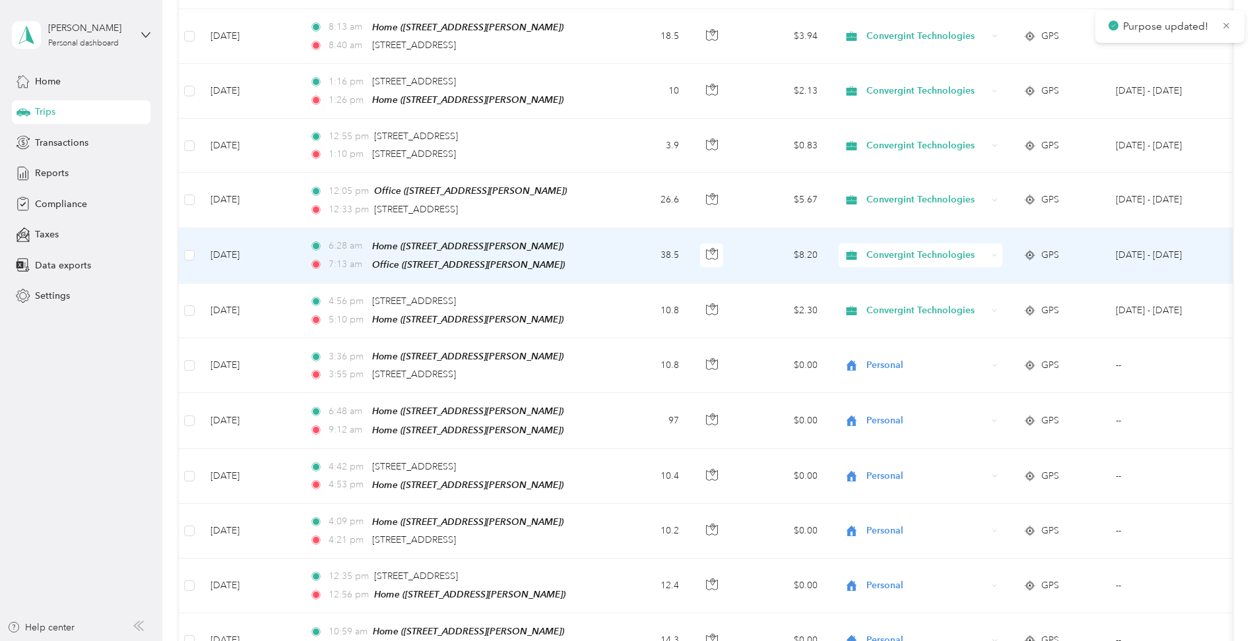
click at [883, 249] on div "Convergint Technologies" at bounding box center [921, 256] width 164 height 24
click at [872, 291] on li "Personal" at bounding box center [922, 288] width 166 height 23
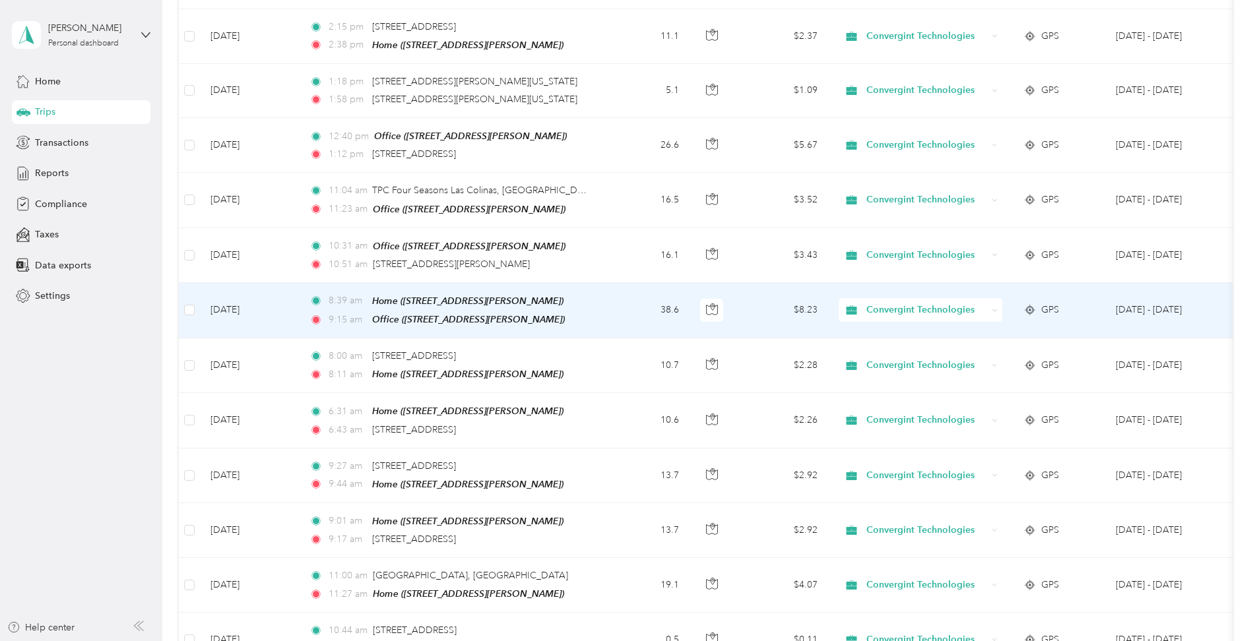
scroll to position [760, 0]
click at [901, 304] on span "Convergint Technologies" at bounding box center [927, 311] width 121 height 15
click at [880, 352] on span "Personal" at bounding box center [933, 351] width 125 height 14
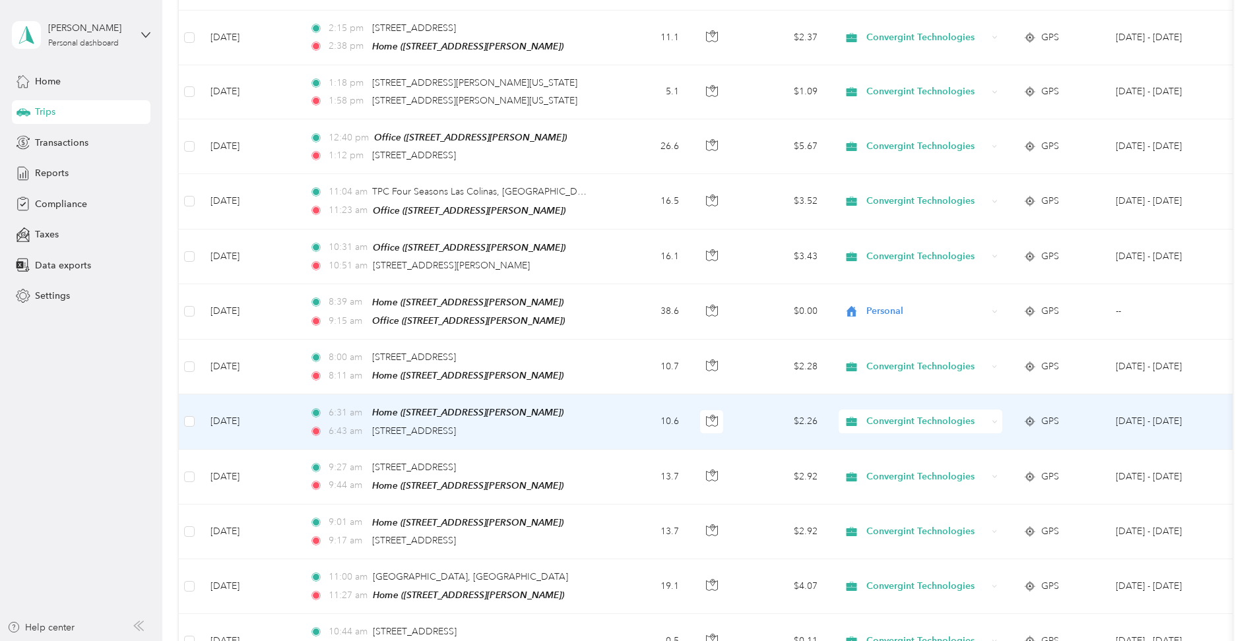
click at [928, 414] on span "Convergint Technologies" at bounding box center [927, 421] width 121 height 15
click at [885, 461] on span "Personal" at bounding box center [933, 460] width 125 height 14
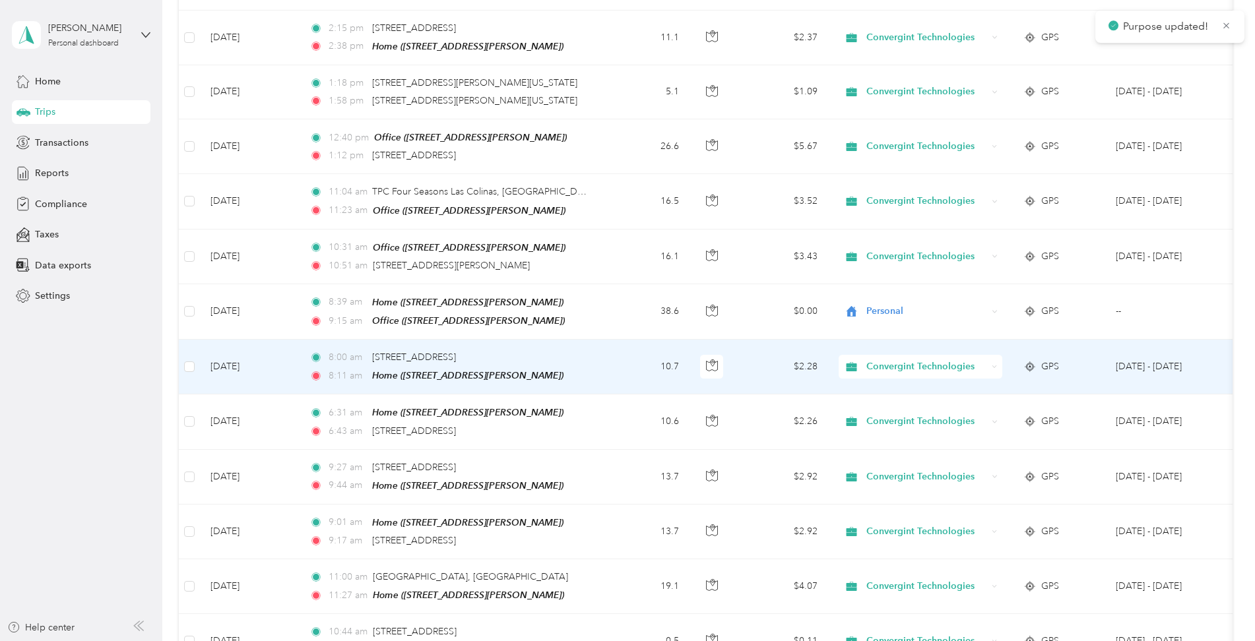
click at [876, 360] on span "Convergint Technologies" at bounding box center [927, 367] width 121 height 15
click at [878, 406] on span "Personal" at bounding box center [933, 404] width 125 height 14
click at [908, 360] on span "Convergint Technologies" at bounding box center [927, 367] width 121 height 15
click at [884, 407] on span "Personal" at bounding box center [933, 406] width 125 height 14
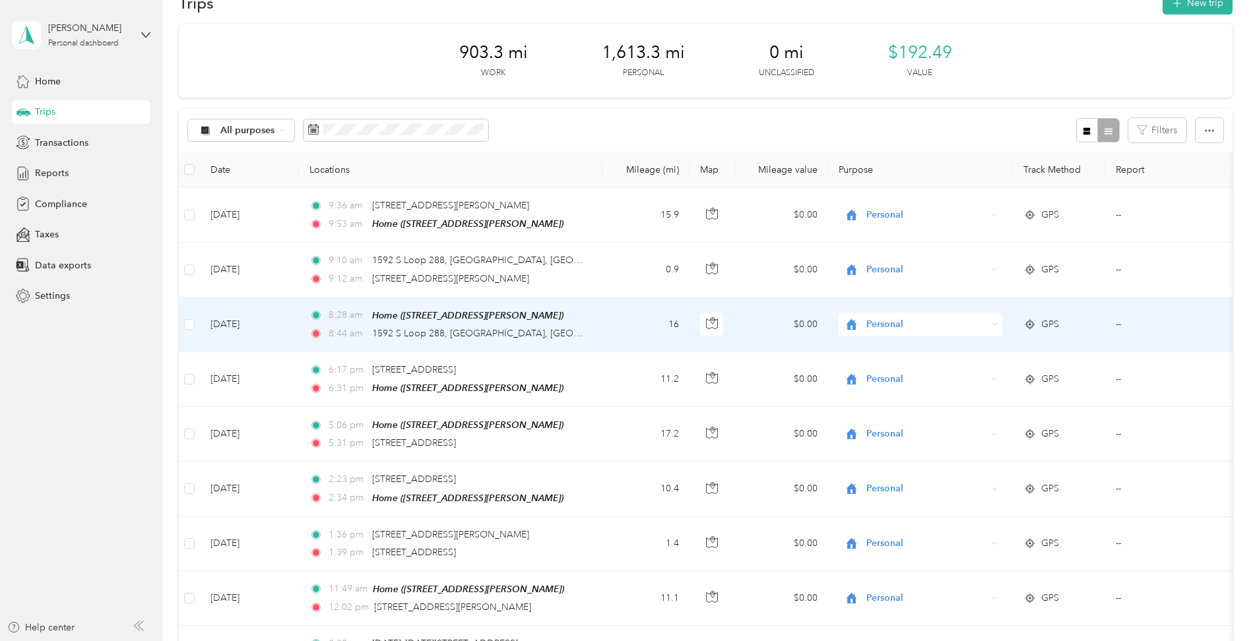
scroll to position [0, 0]
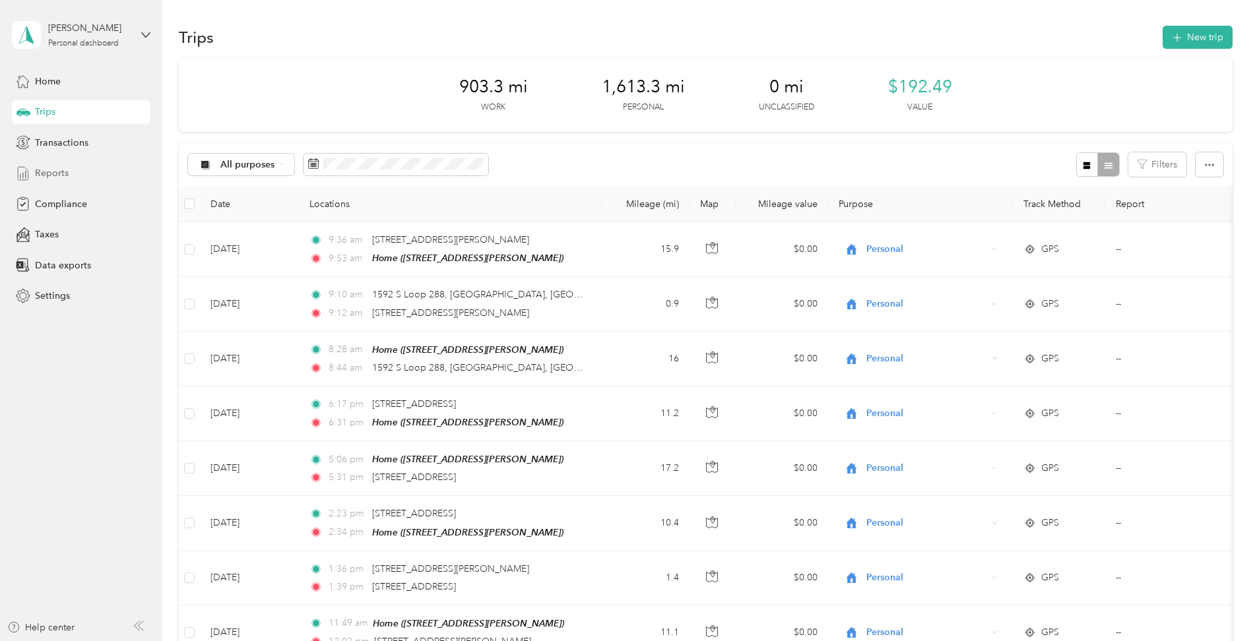
click at [59, 170] on span "Reports" at bounding box center [52, 173] width 34 height 14
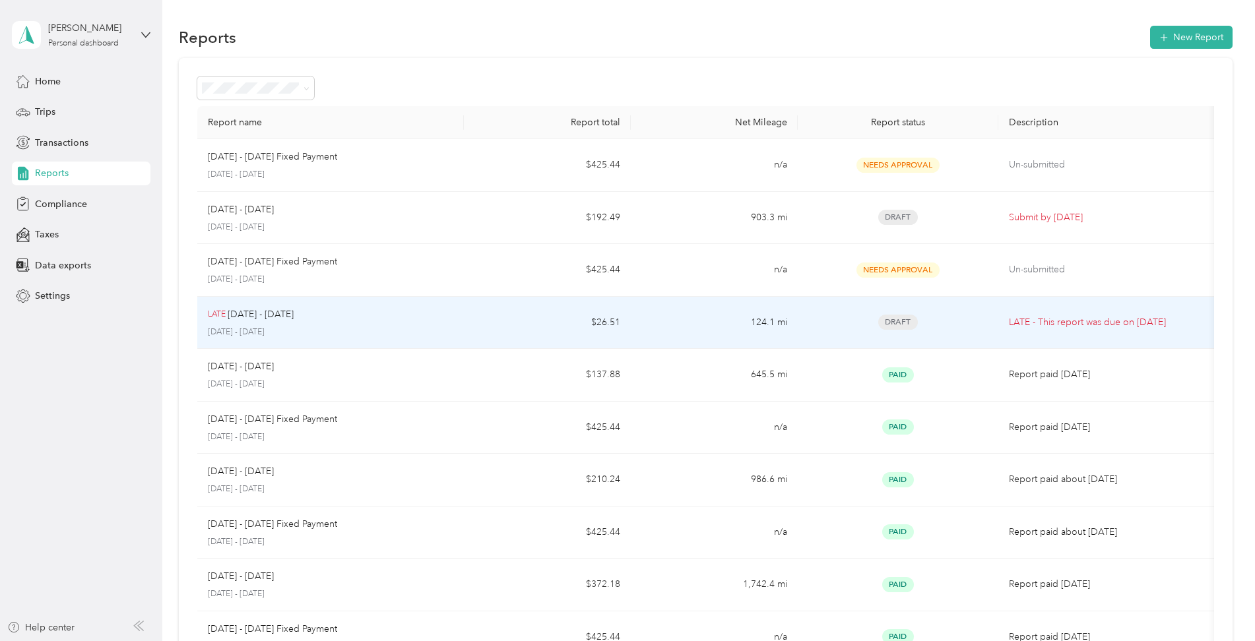
click at [388, 318] on div "LATE [DATE] - [DATE]" at bounding box center [331, 315] width 246 height 15
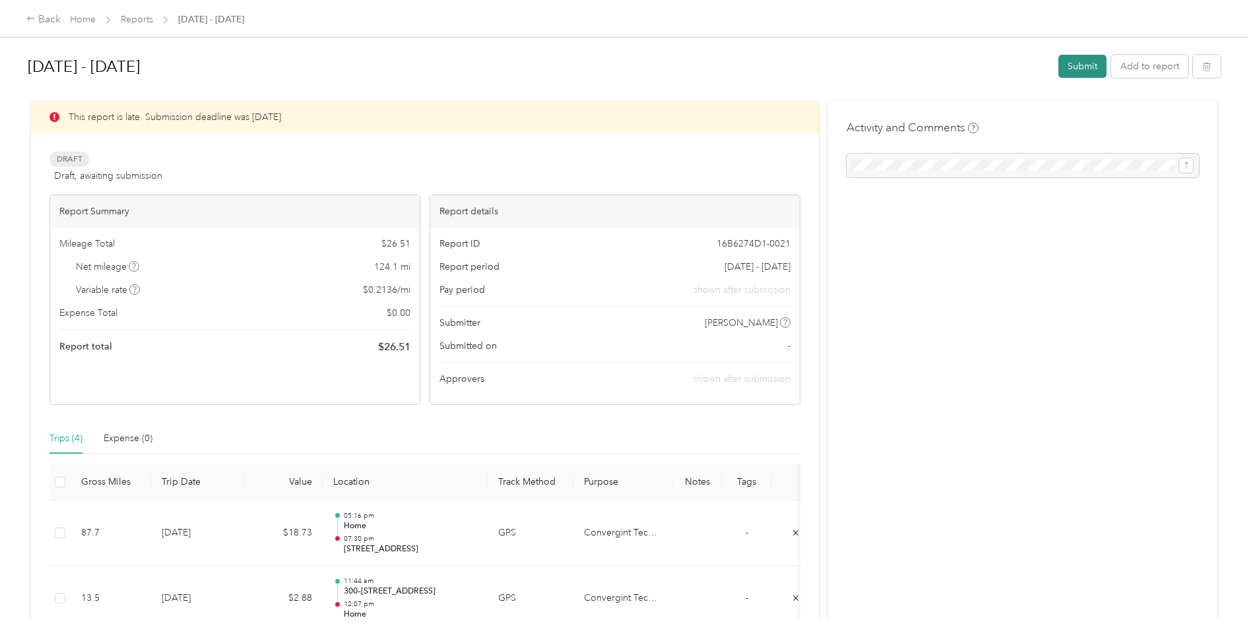
click at [1074, 63] on button "Submit" at bounding box center [1083, 66] width 48 height 23
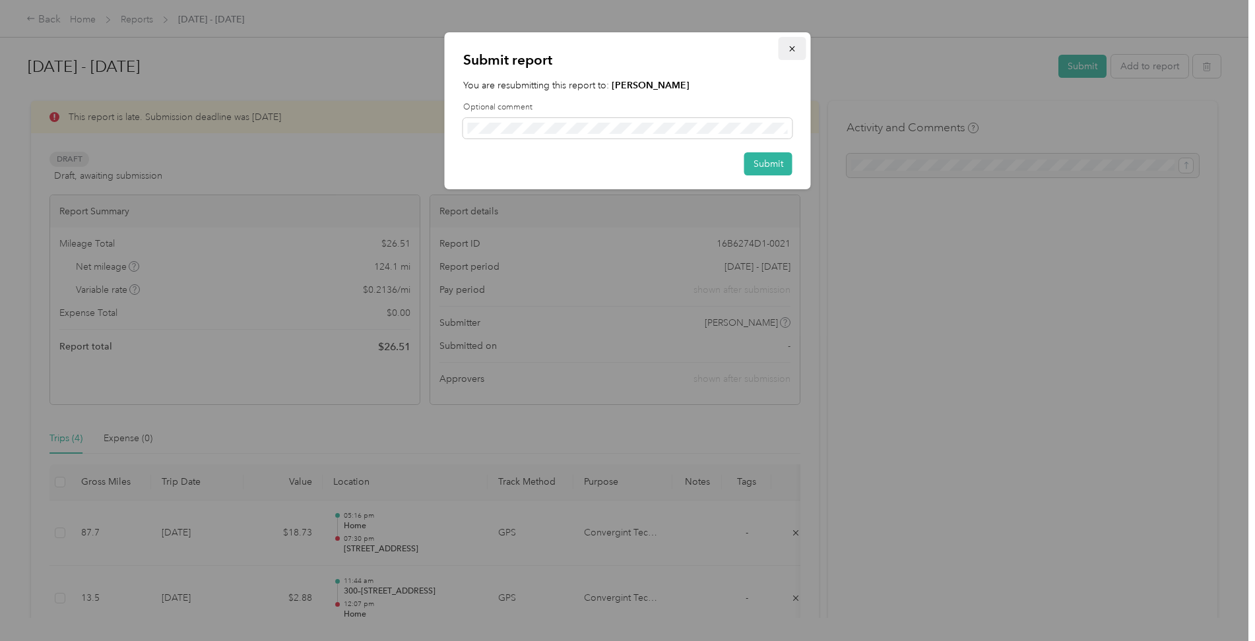
click at [793, 46] on icon "button" at bounding box center [792, 48] width 9 height 9
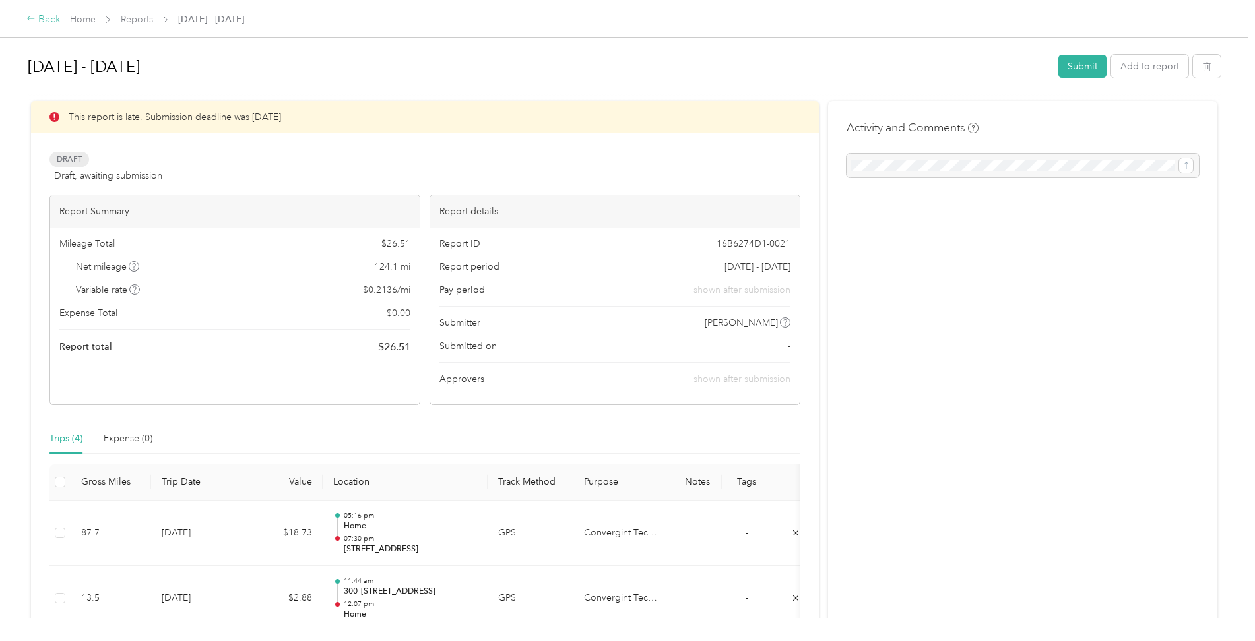
click at [43, 20] on div "Back" at bounding box center [43, 20] width 34 height 16
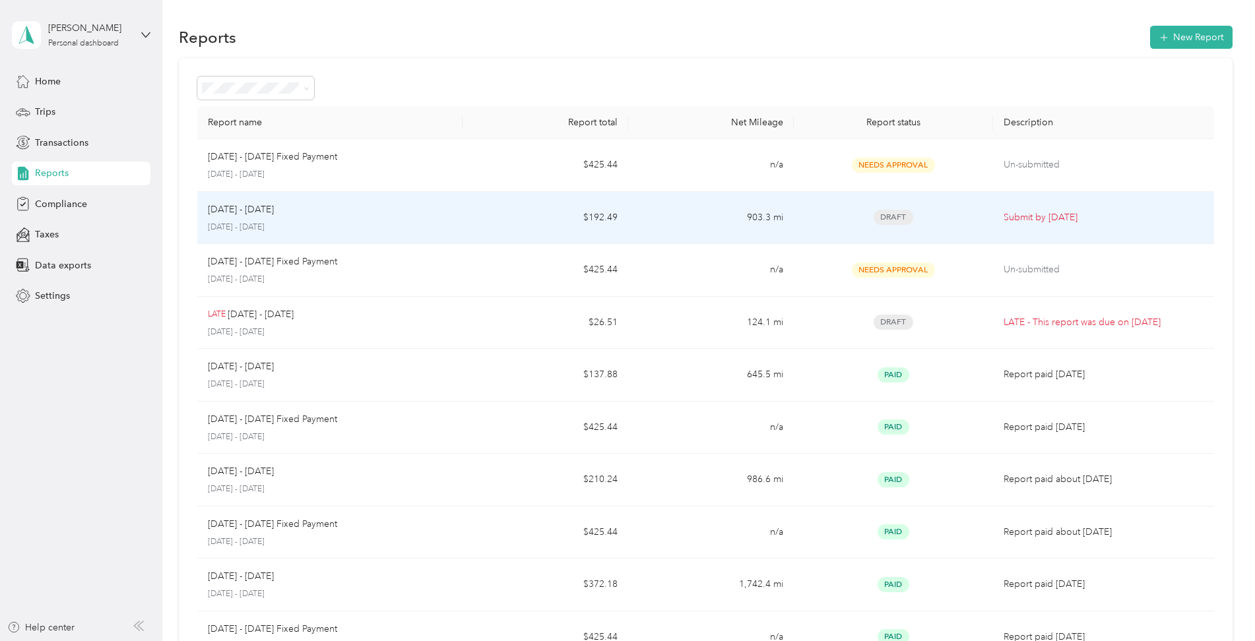
click at [262, 209] on p "[DATE] - [DATE]" at bounding box center [241, 210] width 66 height 15
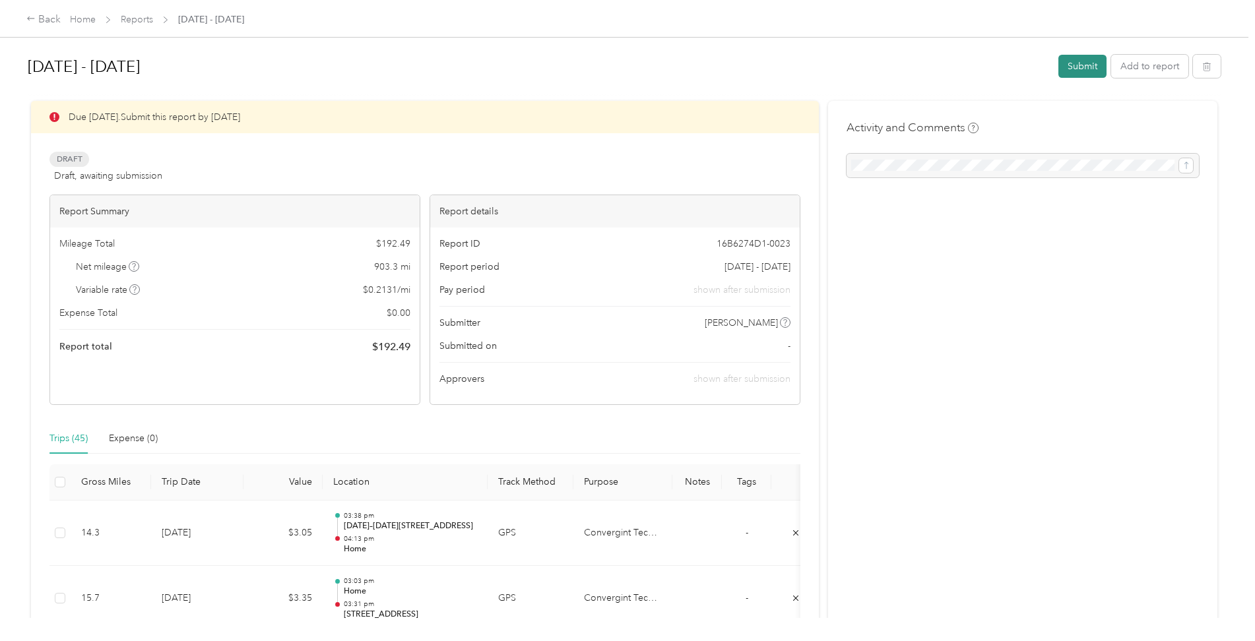
click at [1084, 62] on button "Submit" at bounding box center [1083, 66] width 48 height 23
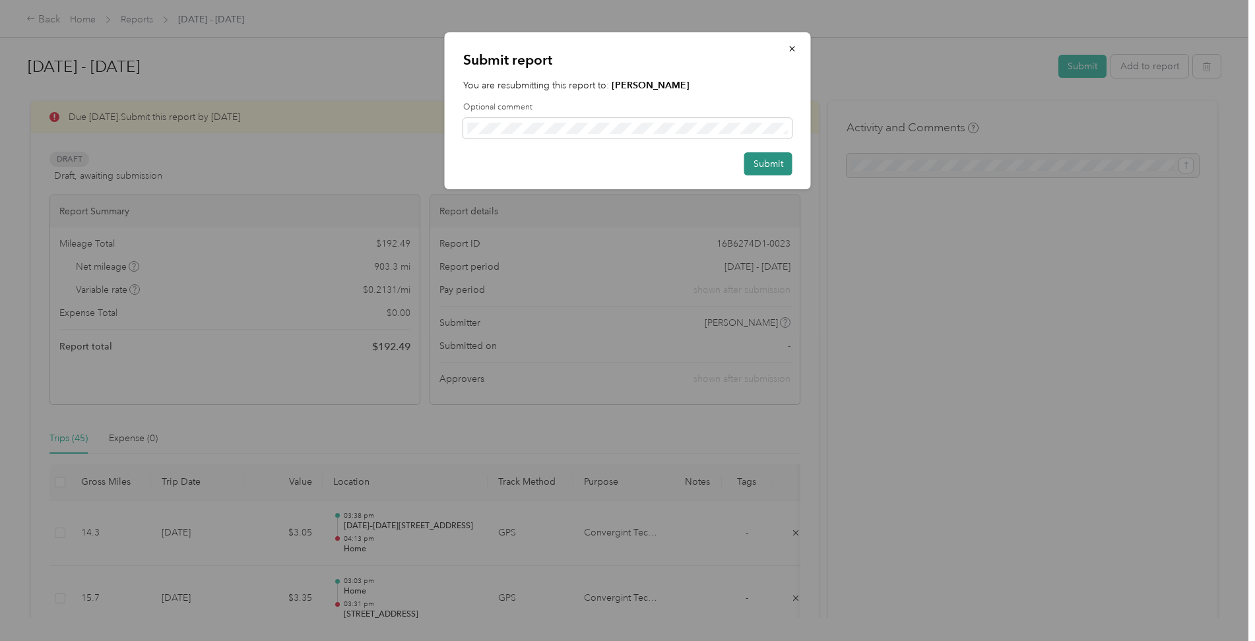
click at [765, 162] on button "Submit" at bounding box center [768, 163] width 48 height 23
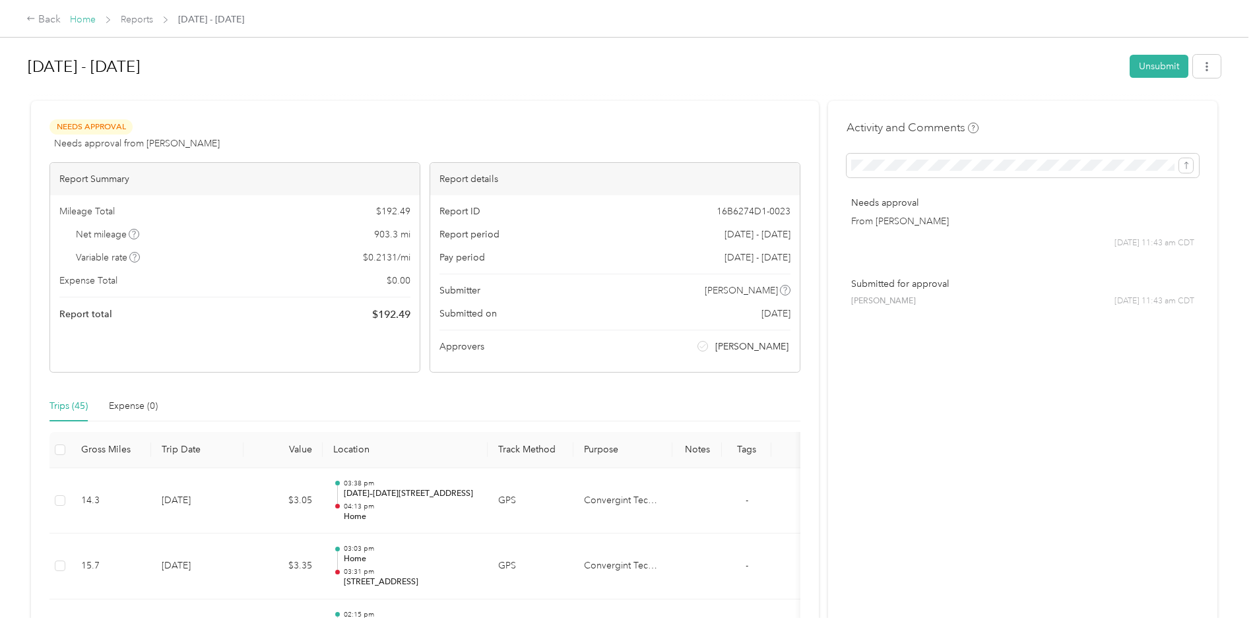
click at [87, 20] on link "Home" at bounding box center [83, 19] width 26 height 11
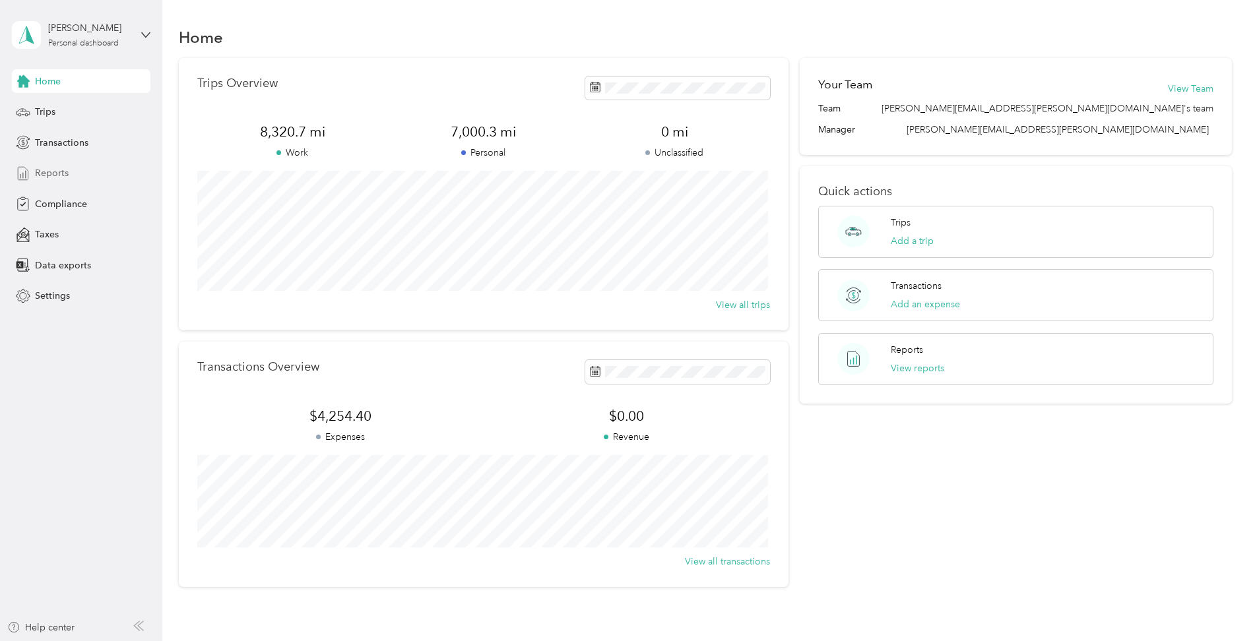
click at [61, 168] on span "Reports" at bounding box center [52, 173] width 34 height 14
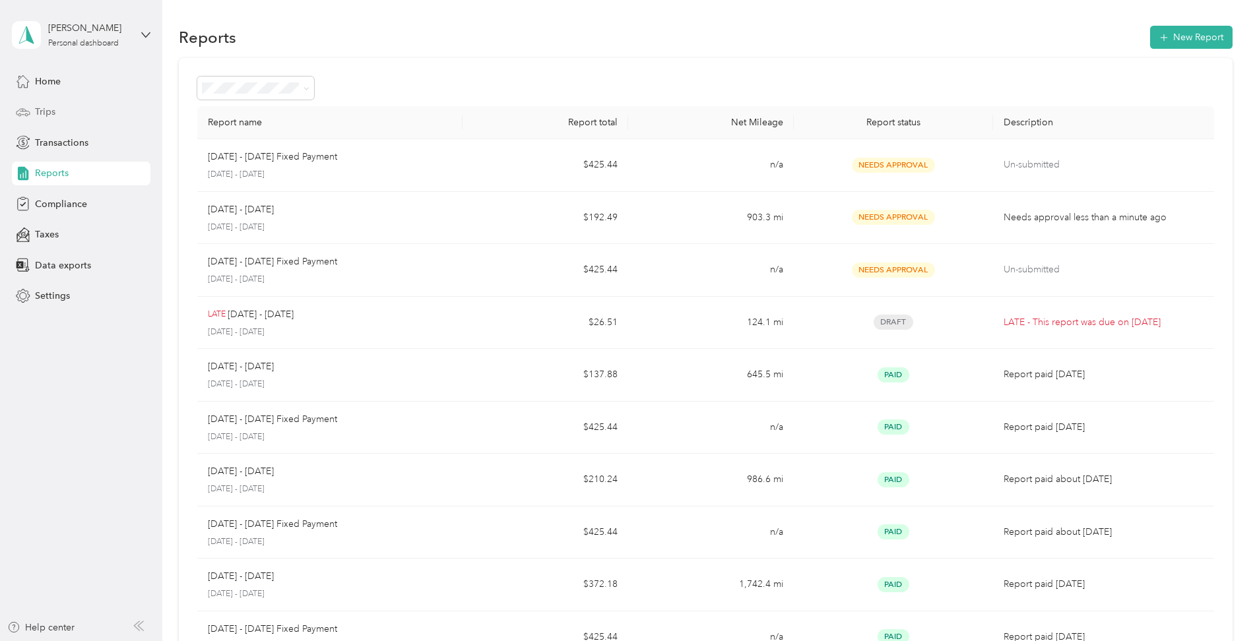
click at [49, 110] on span "Trips" at bounding box center [45, 112] width 20 height 14
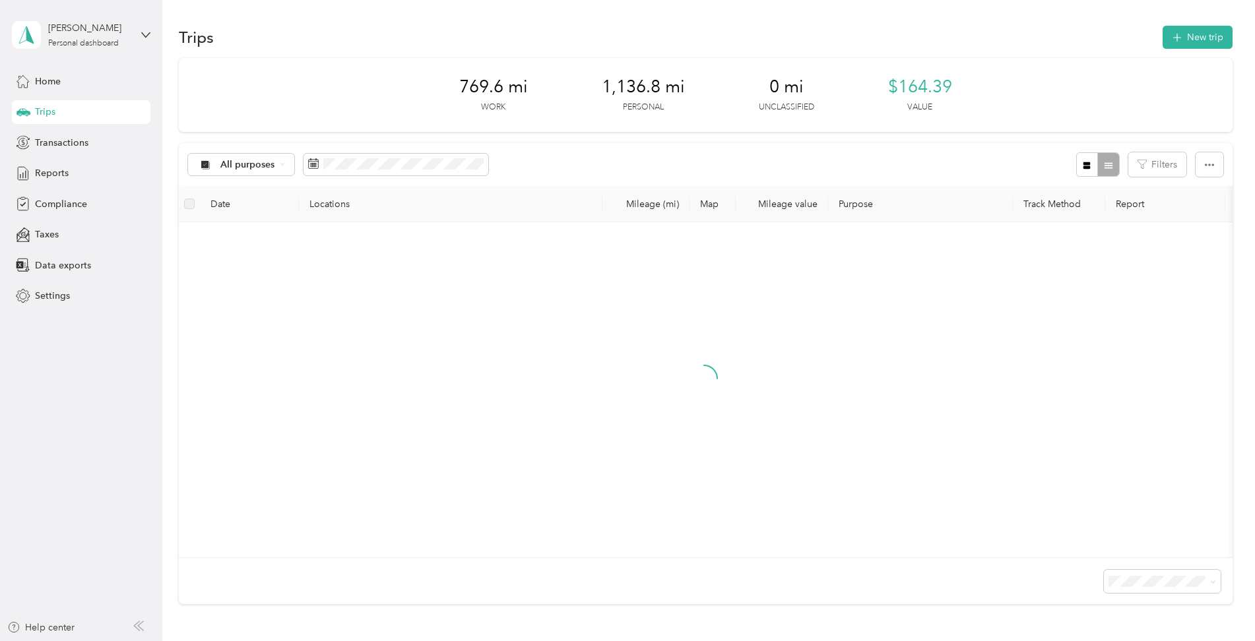
click at [740, 267] on div at bounding box center [704, 390] width 1030 height 314
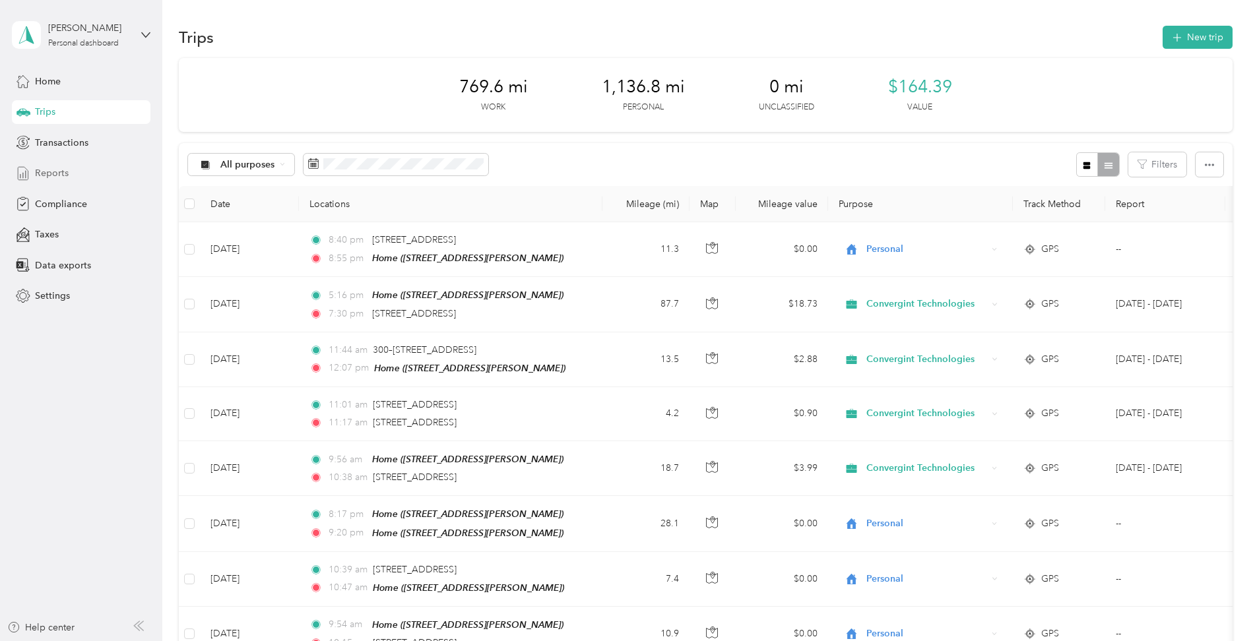
click at [47, 169] on span "Reports" at bounding box center [52, 173] width 34 height 14
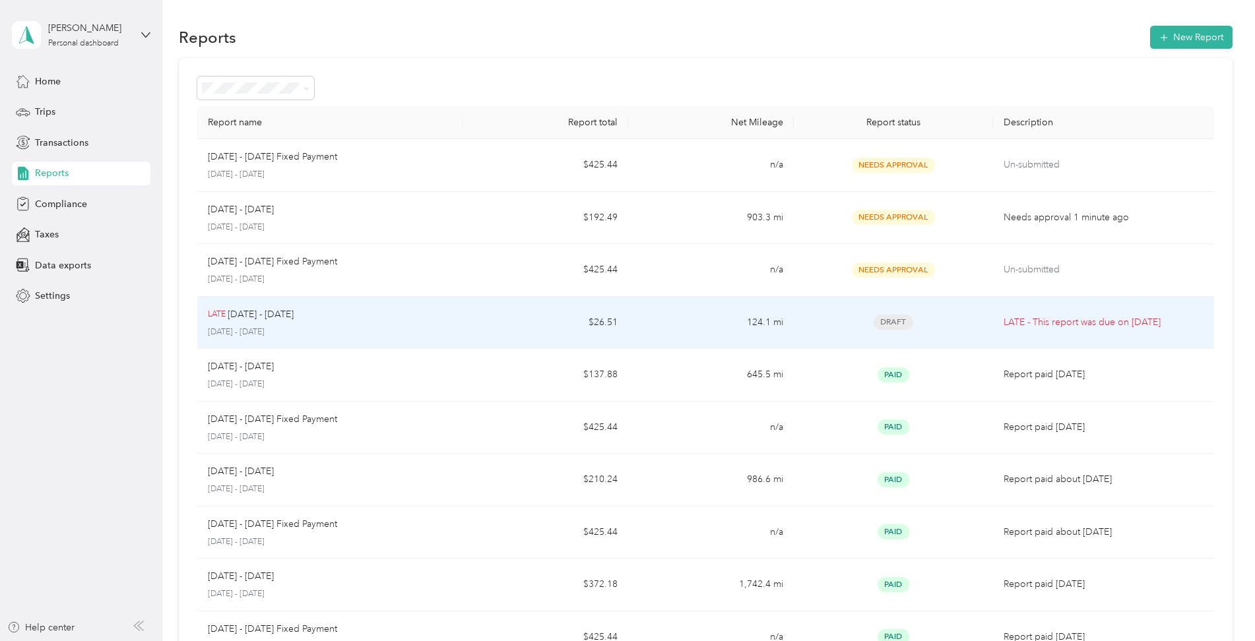
click at [249, 317] on p "[DATE] - [DATE]" at bounding box center [261, 315] width 66 height 15
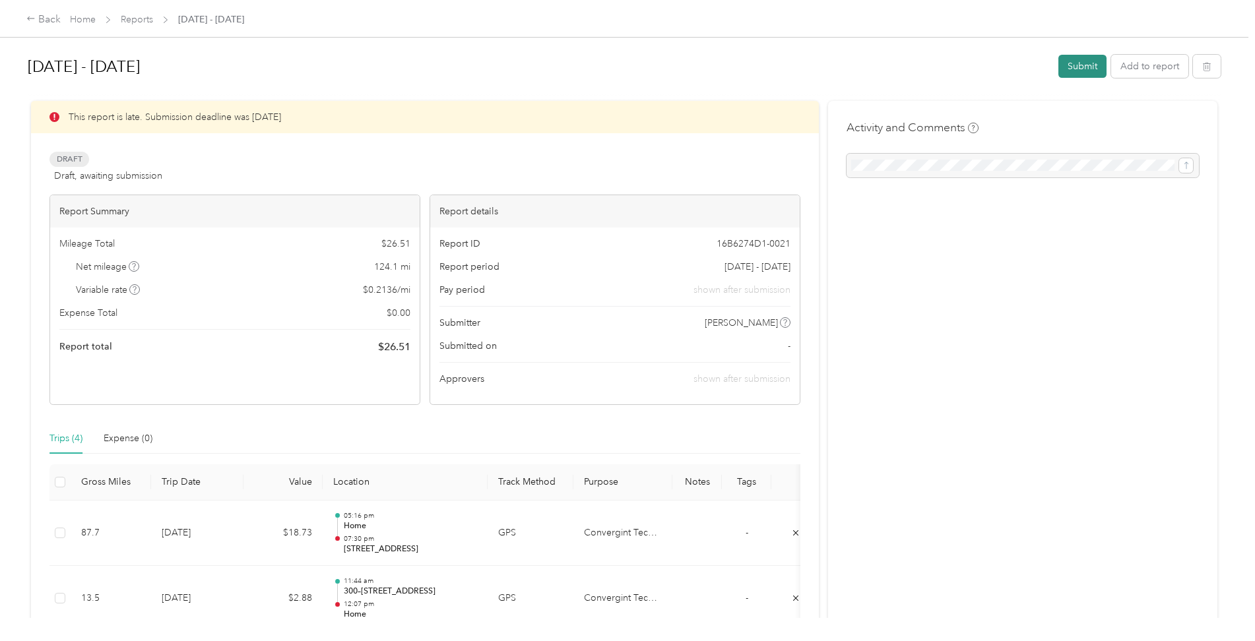
click at [1078, 67] on button "Submit" at bounding box center [1083, 66] width 48 height 23
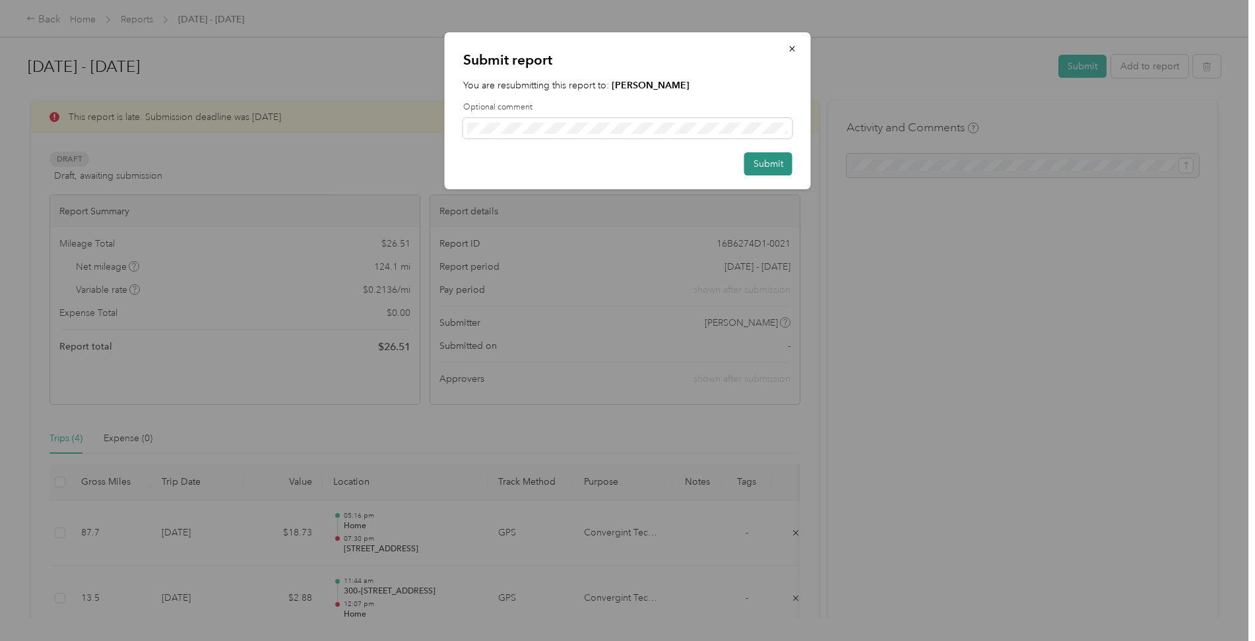
click at [774, 162] on button "Submit" at bounding box center [768, 163] width 48 height 23
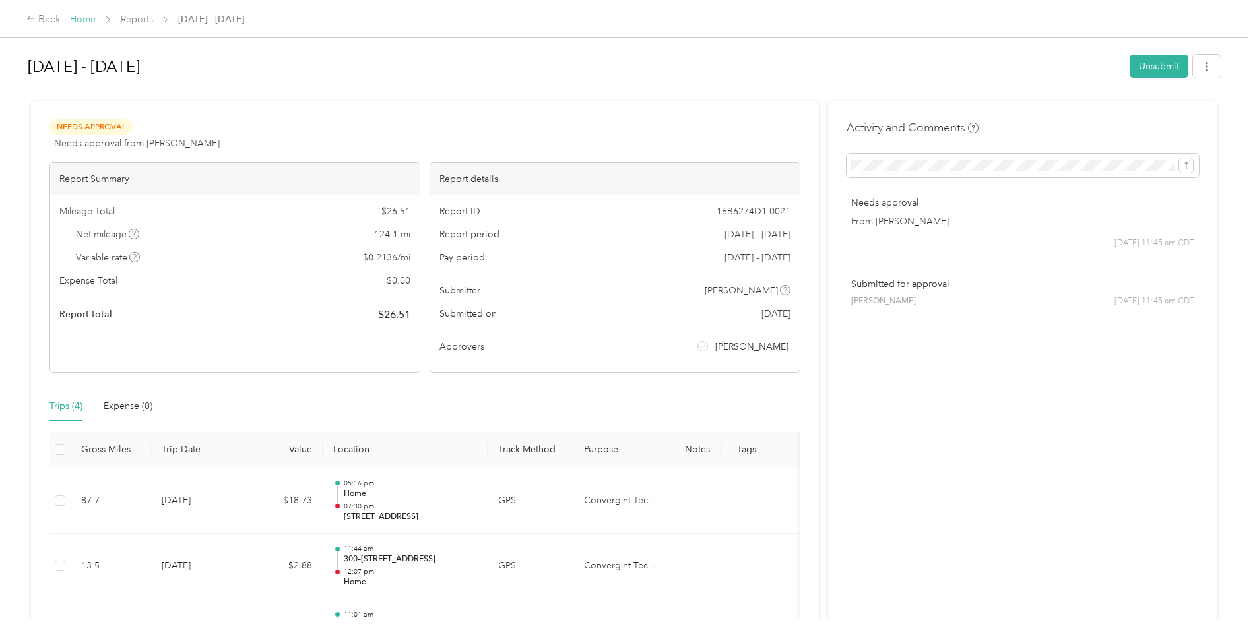
click at [83, 18] on link "Home" at bounding box center [83, 19] width 26 height 11
